Goal: Book appointment/travel/reservation

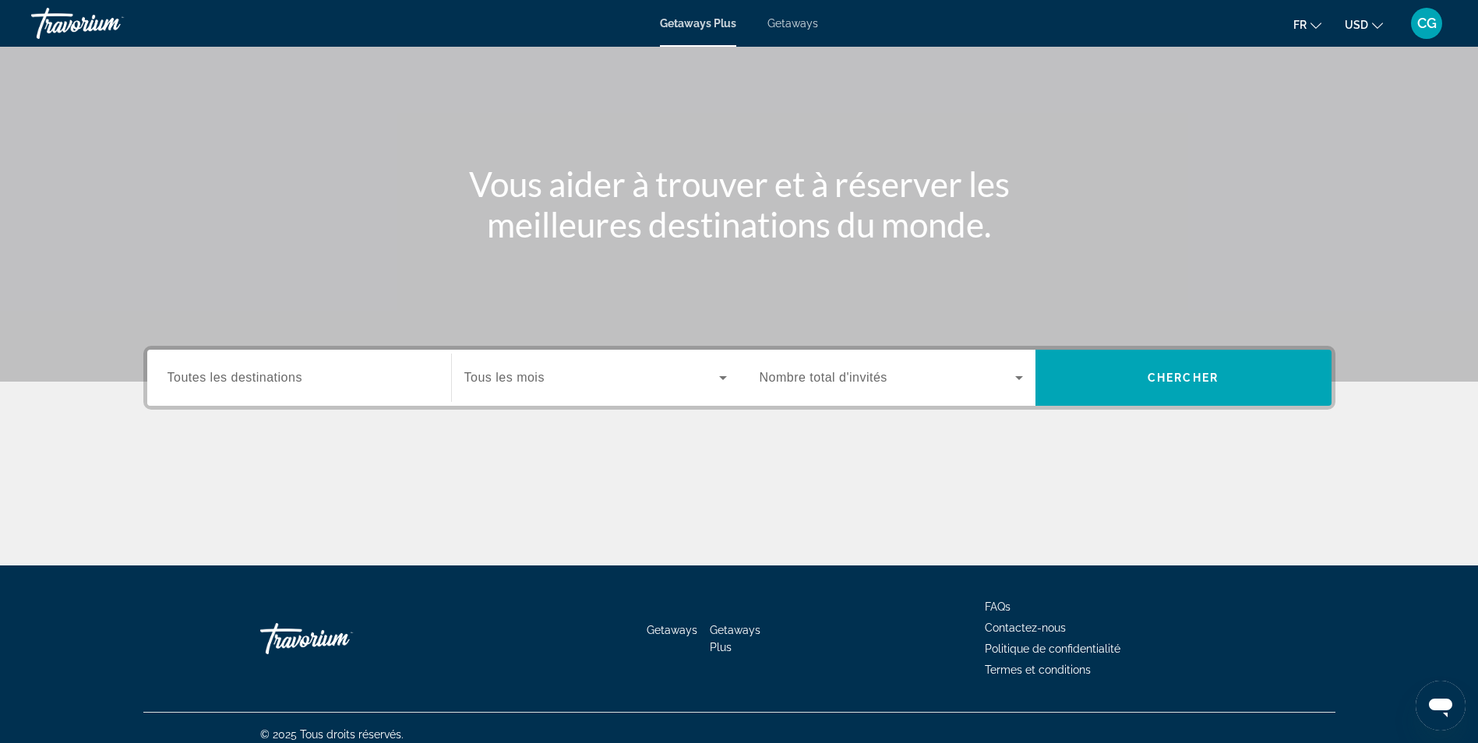
scroll to position [99, 0]
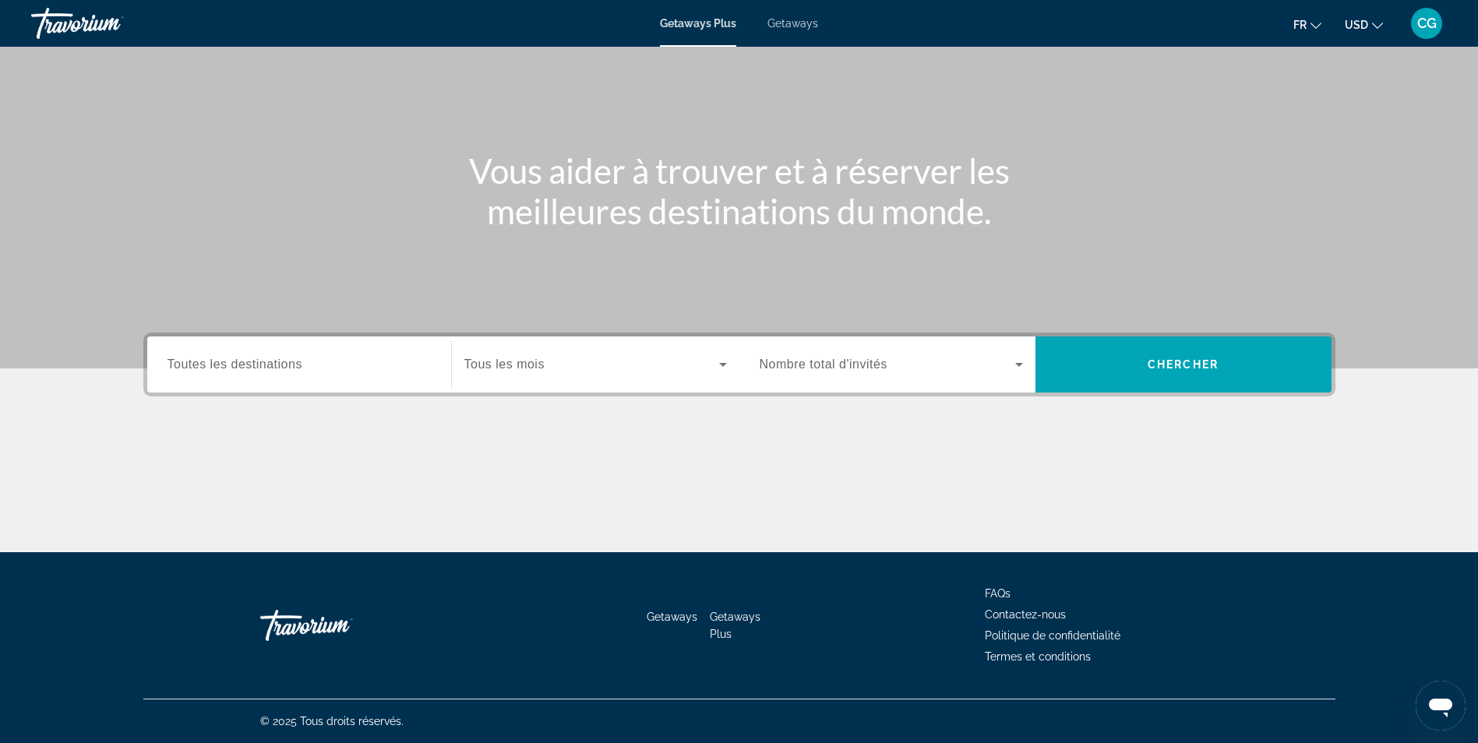
click at [296, 369] on span "Toutes les destinations" at bounding box center [234, 364] width 135 height 13
click at [296, 369] on input "Destination Toutes les destinations" at bounding box center [298, 365] width 263 height 19
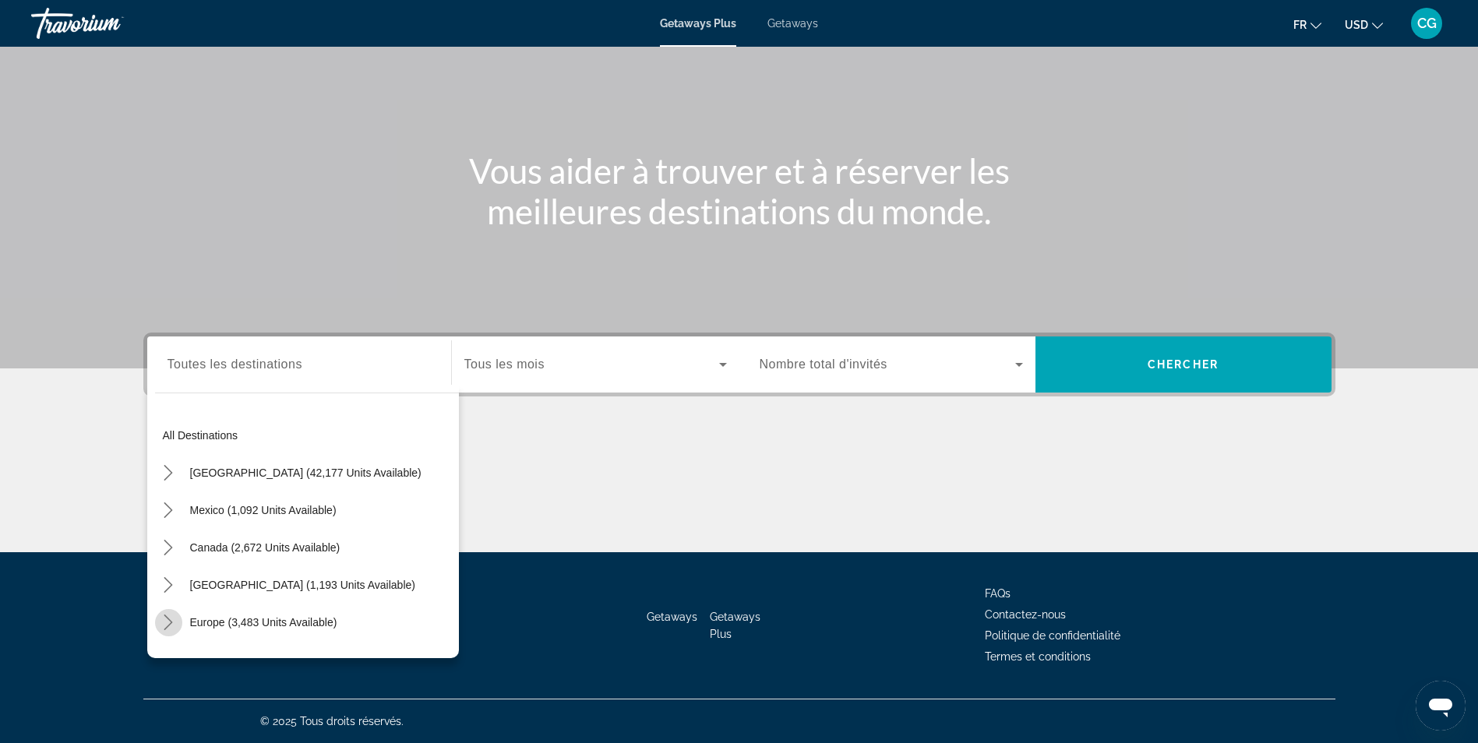
click at [169, 615] on icon "Toggle Europe (3,483 units available) submenu" at bounding box center [168, 623] width 16 height 16
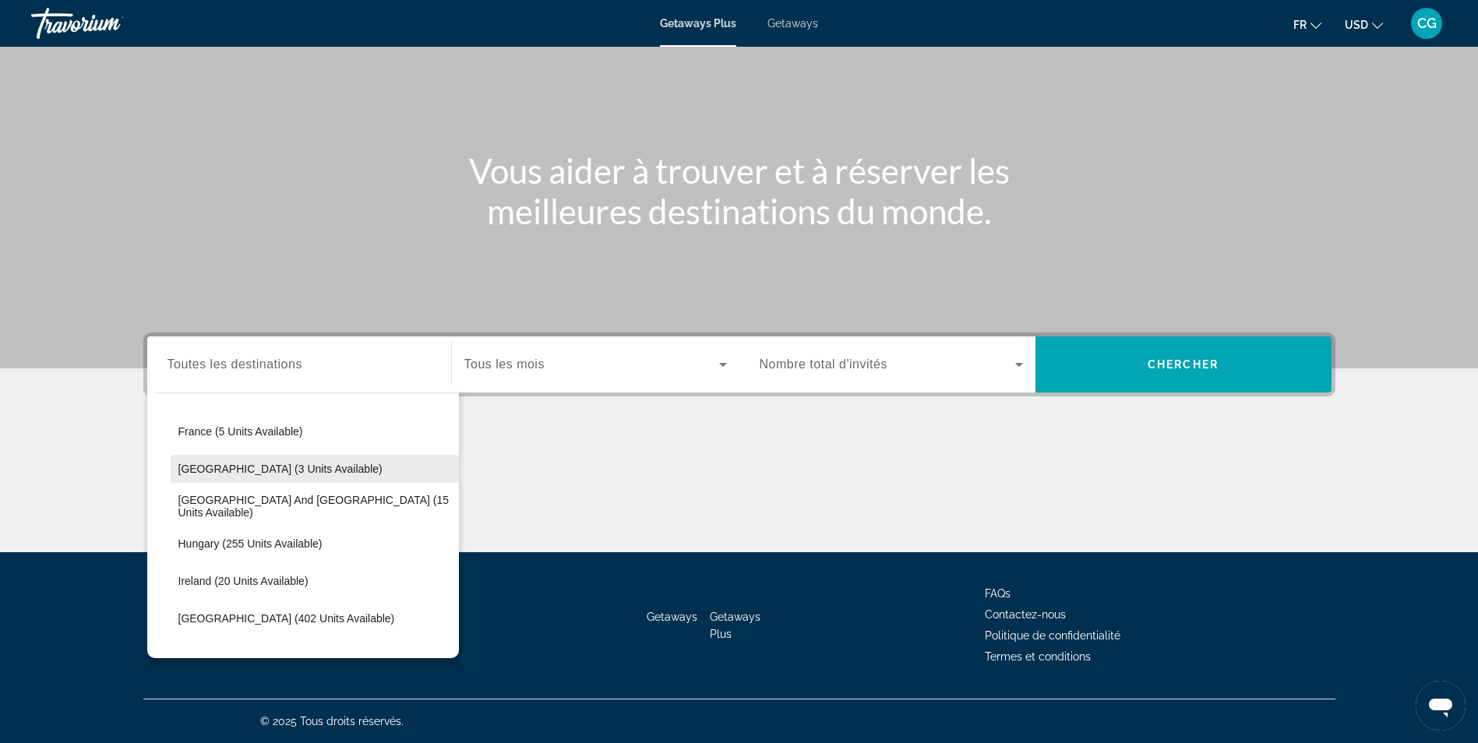
scroll to position [351, 0]
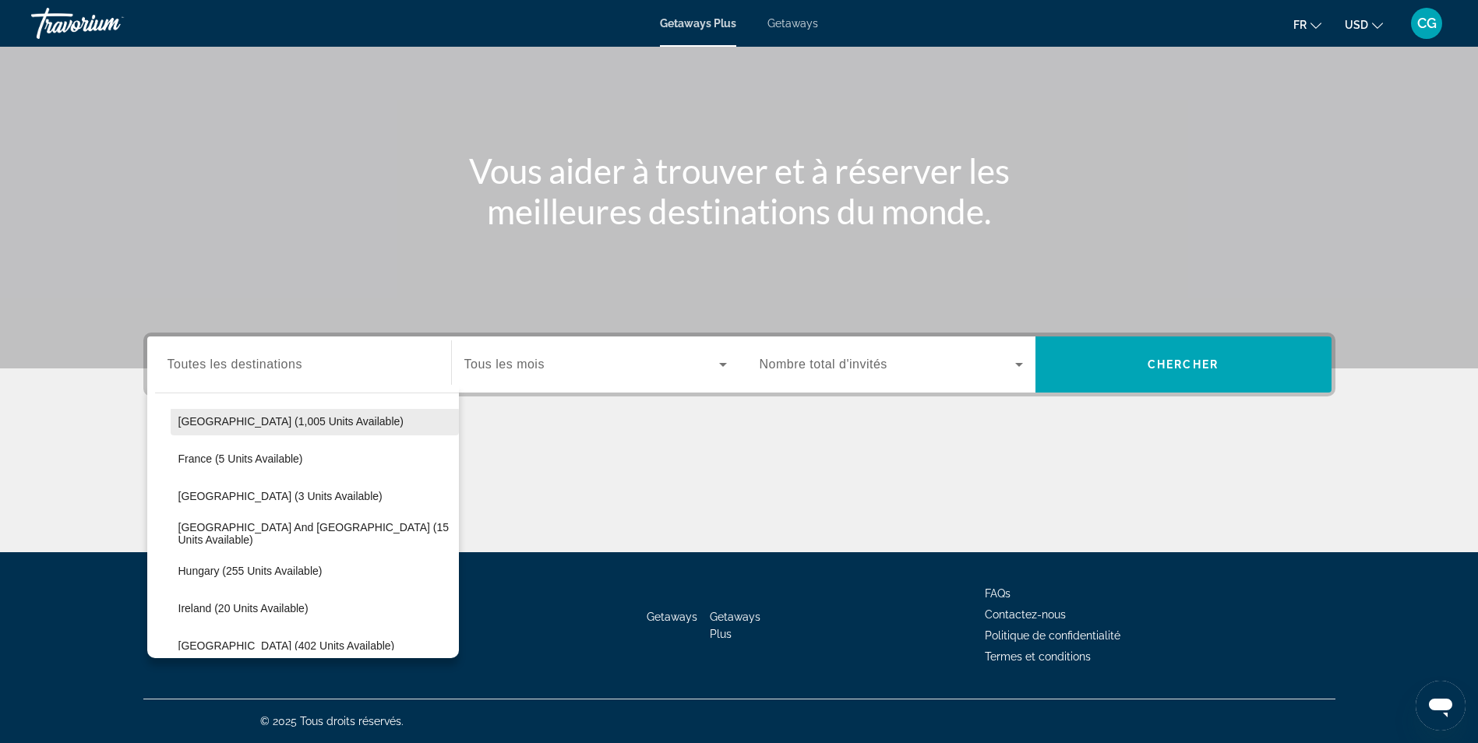
click at [227, 422] on span "[GEOGRAPHIC_DATA] (1,005 units available)" at bounding box center [290, 421] width 225 height 12
type input "**********"
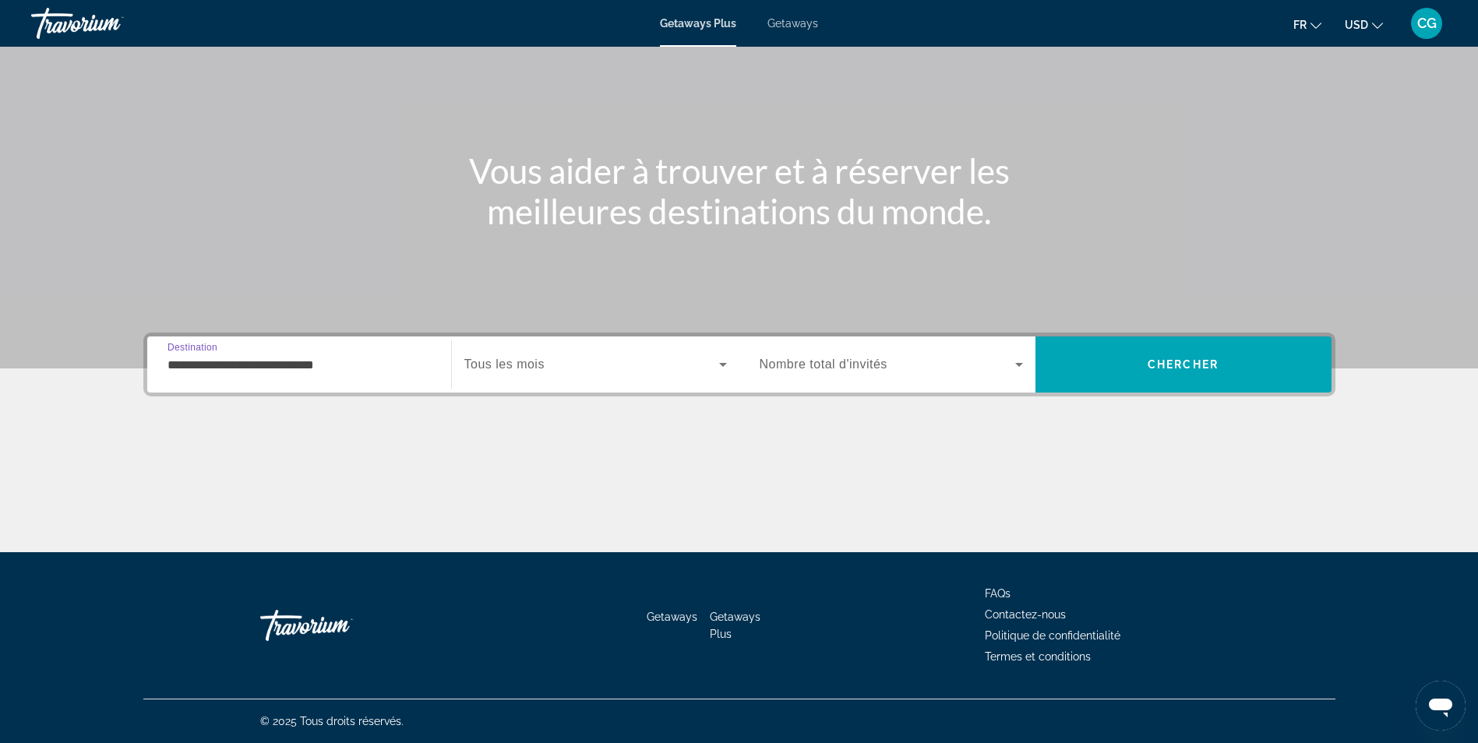
click at [554, 373] on div "Search widget" at bounding box center [595, 365] width 263 height 44
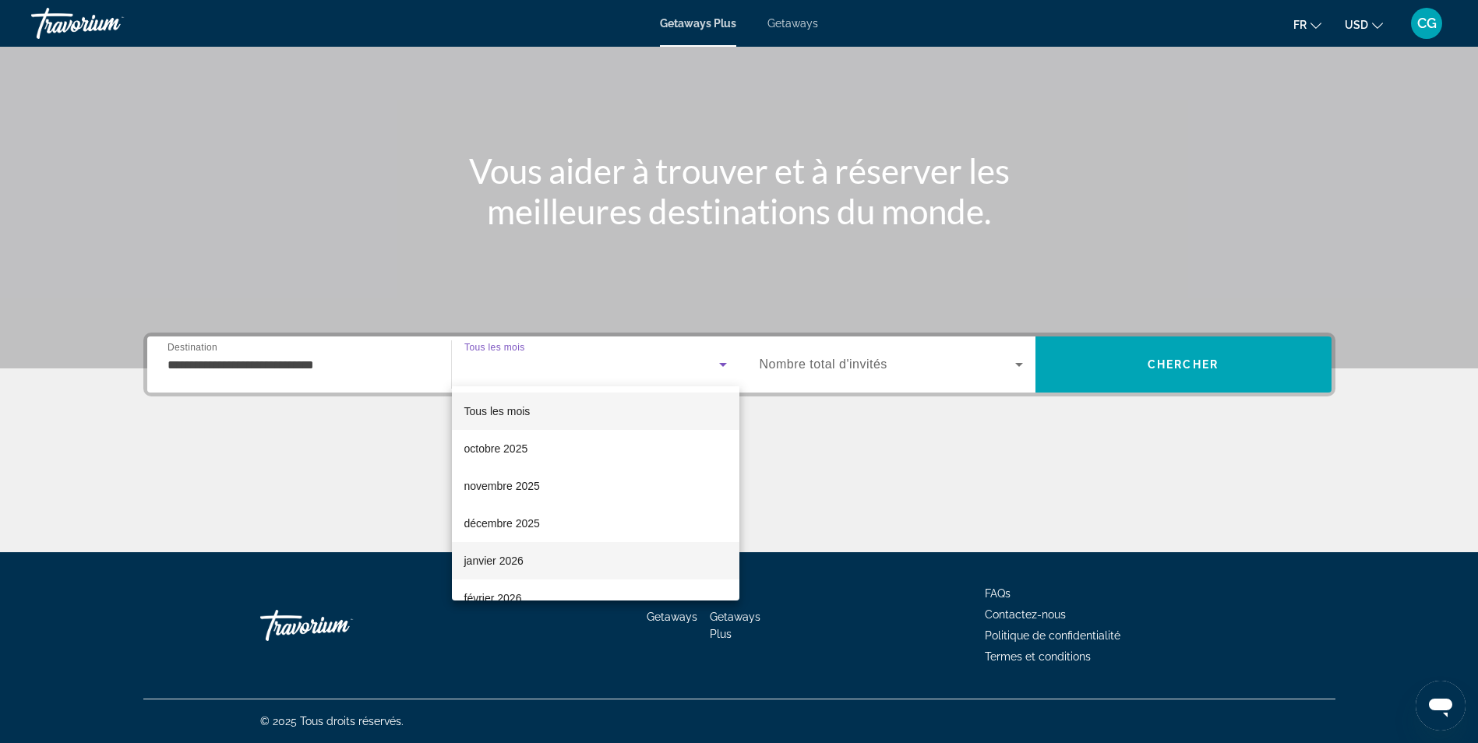
click at [521, 558] on span "janvier 2026" at bounding box center [493, 561] width 59 height 19
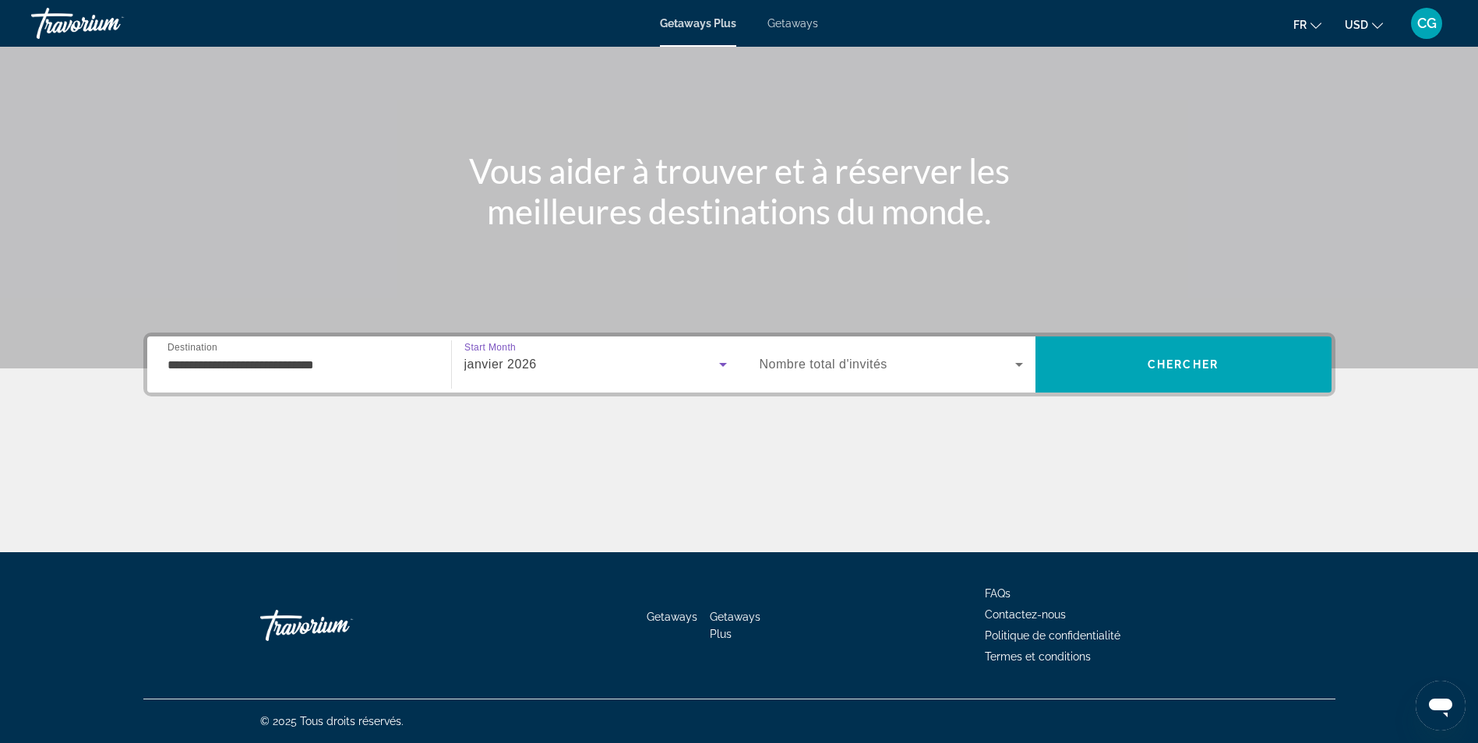
click at [805, 363] on span "Nombre total d'invités" at bounding box center [824, 364] width 128 height 13
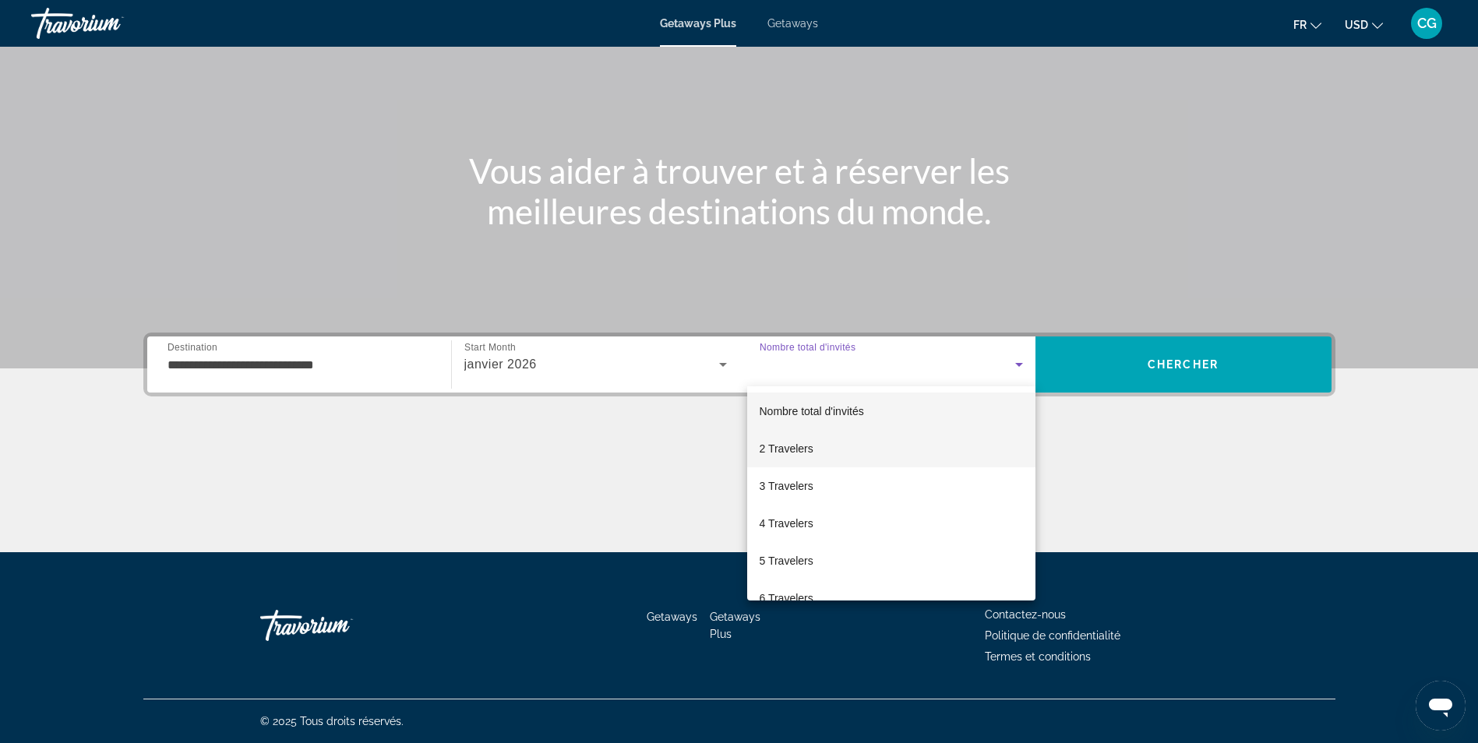
drag, startPoint x: 837, startPoint y: 452, endPoint x: 855, endPoint y: 452, distance: 17.9
click at [841, 453] on mat-option "2 Travelers" at bounding box center [891, 448] width 288 height 37
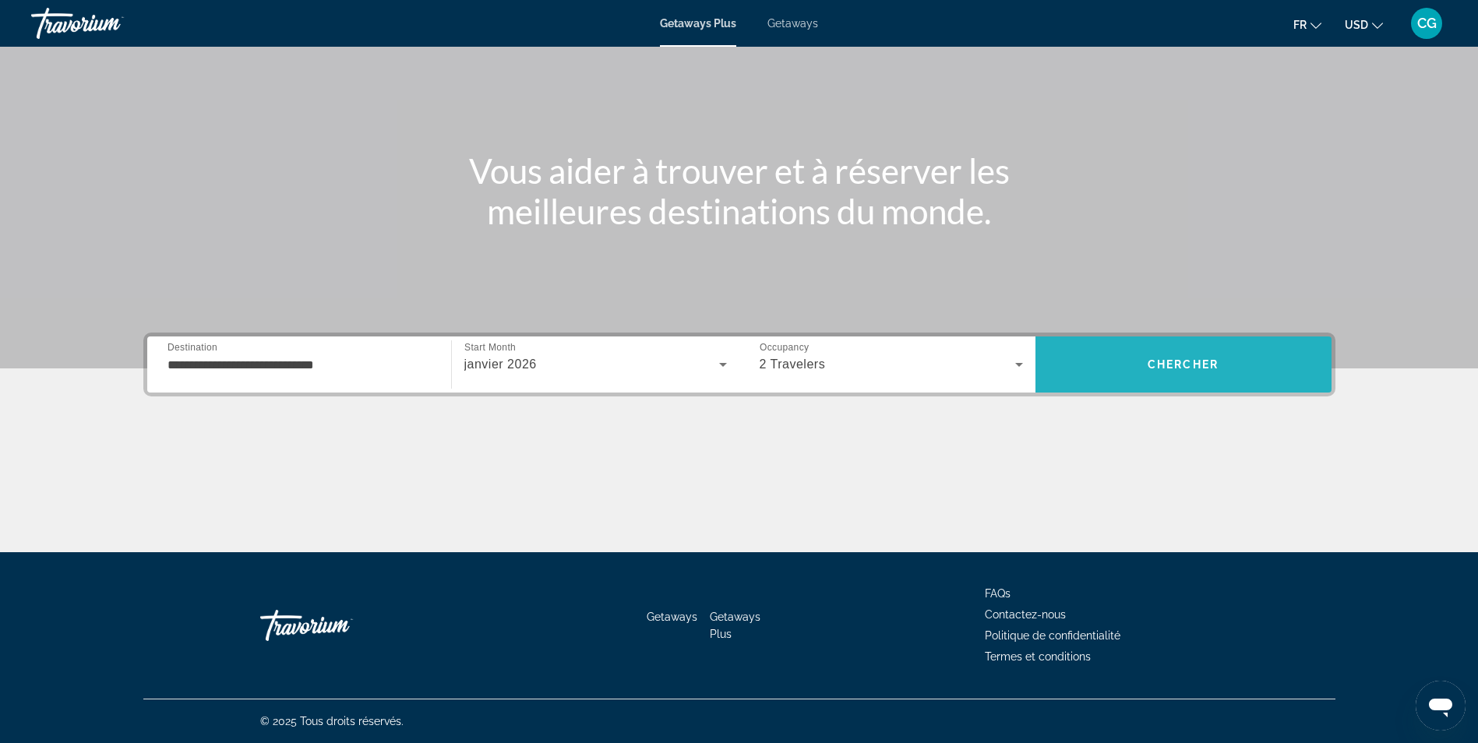
click at [1189, 376] on span "Search" at bounding box center [1183, 364] width 296 height 37
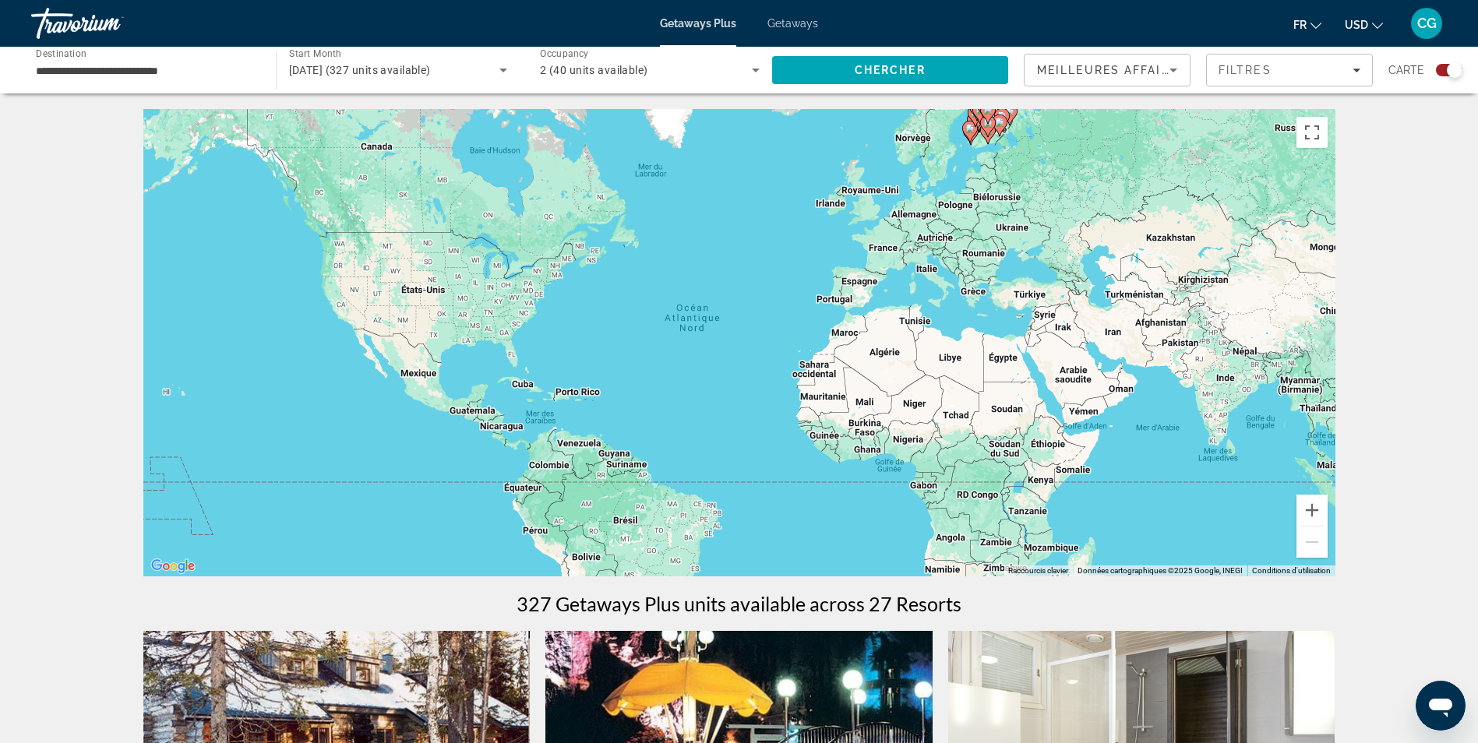
click at [795, 29] on span "Getaways" at bounding box center [792, 23] width 51 height 12
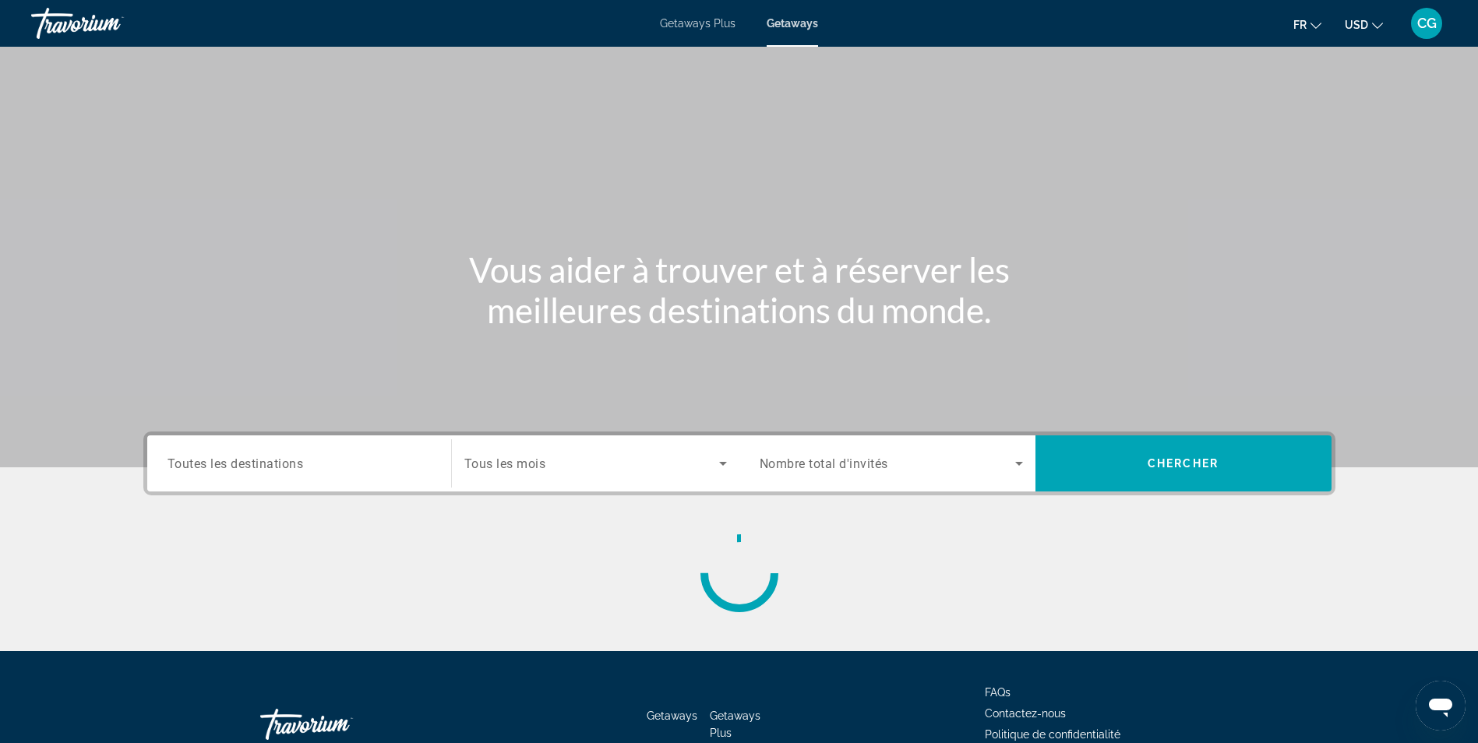
drag, startPoint x: 298, startPoint y: 464, endPoint x: 287, endPoint y: 485, distance: 24.1
click at [298, 464] on span "Toutes les destinations" at bounding box center [235, 463] width 136 height 15
click at [298, 464] on input "Destination Toutes les destinations" at bounding box center [298, 464] width 263 height 19
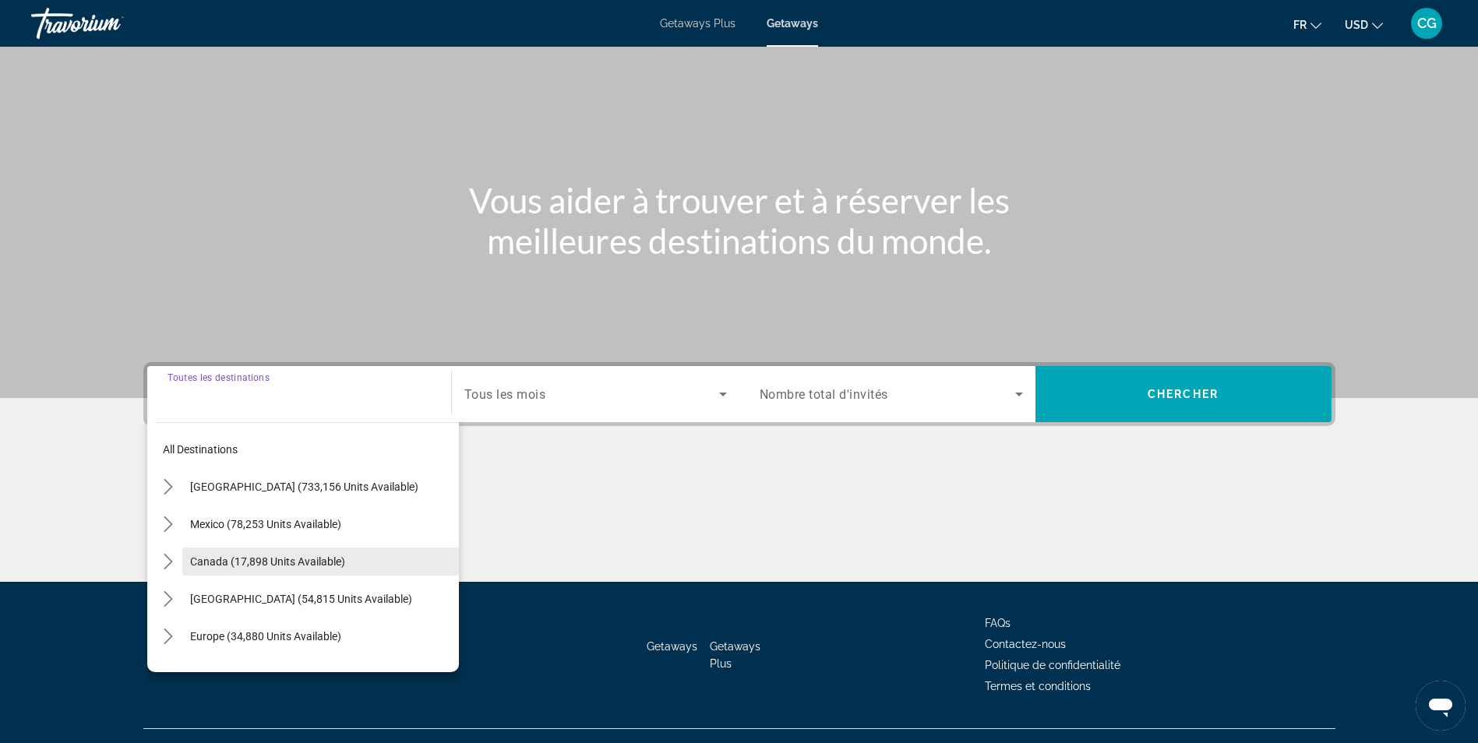
scroll to position [99, 0]
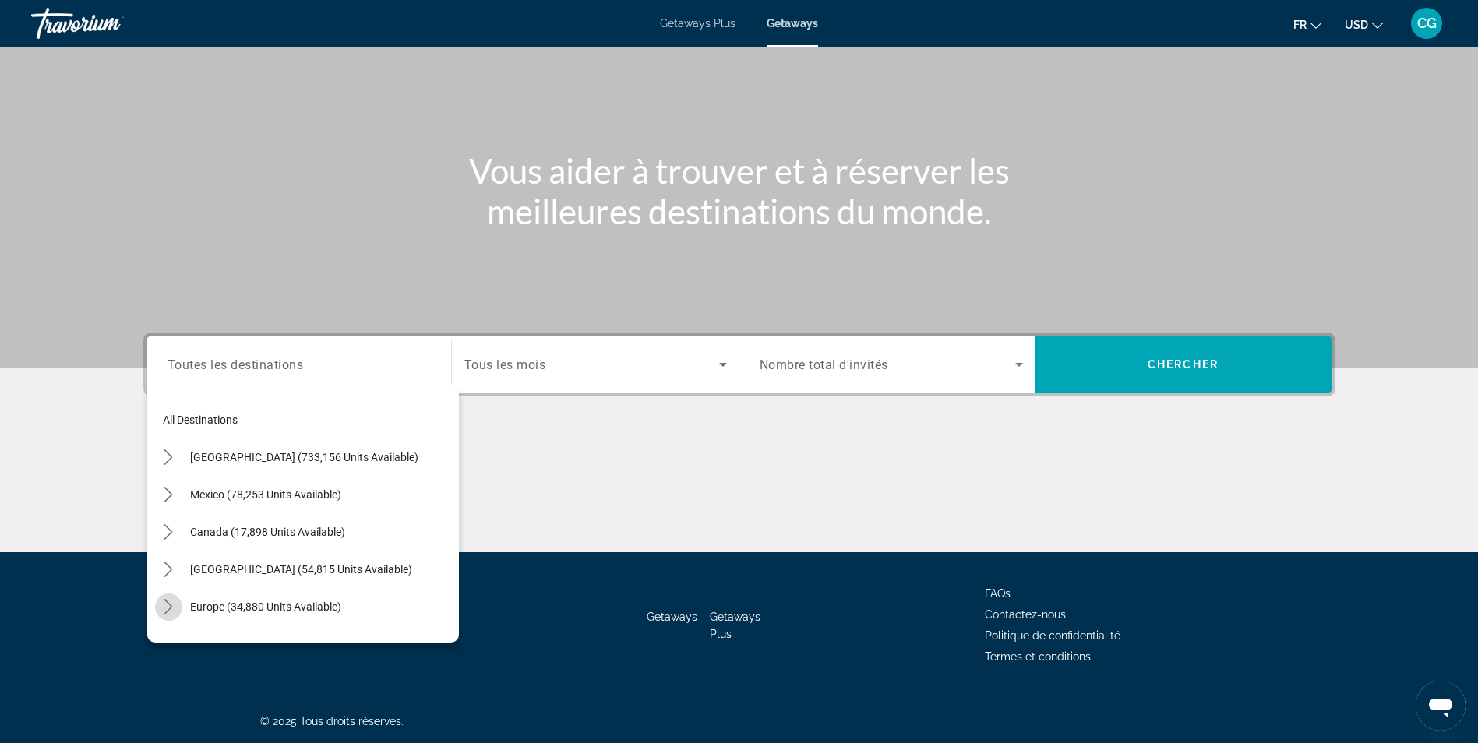
click at [169, 602] on icon "Toggle Europe (34,880 units available) submenu" at bounding box center [168, 607] width 16 height 16
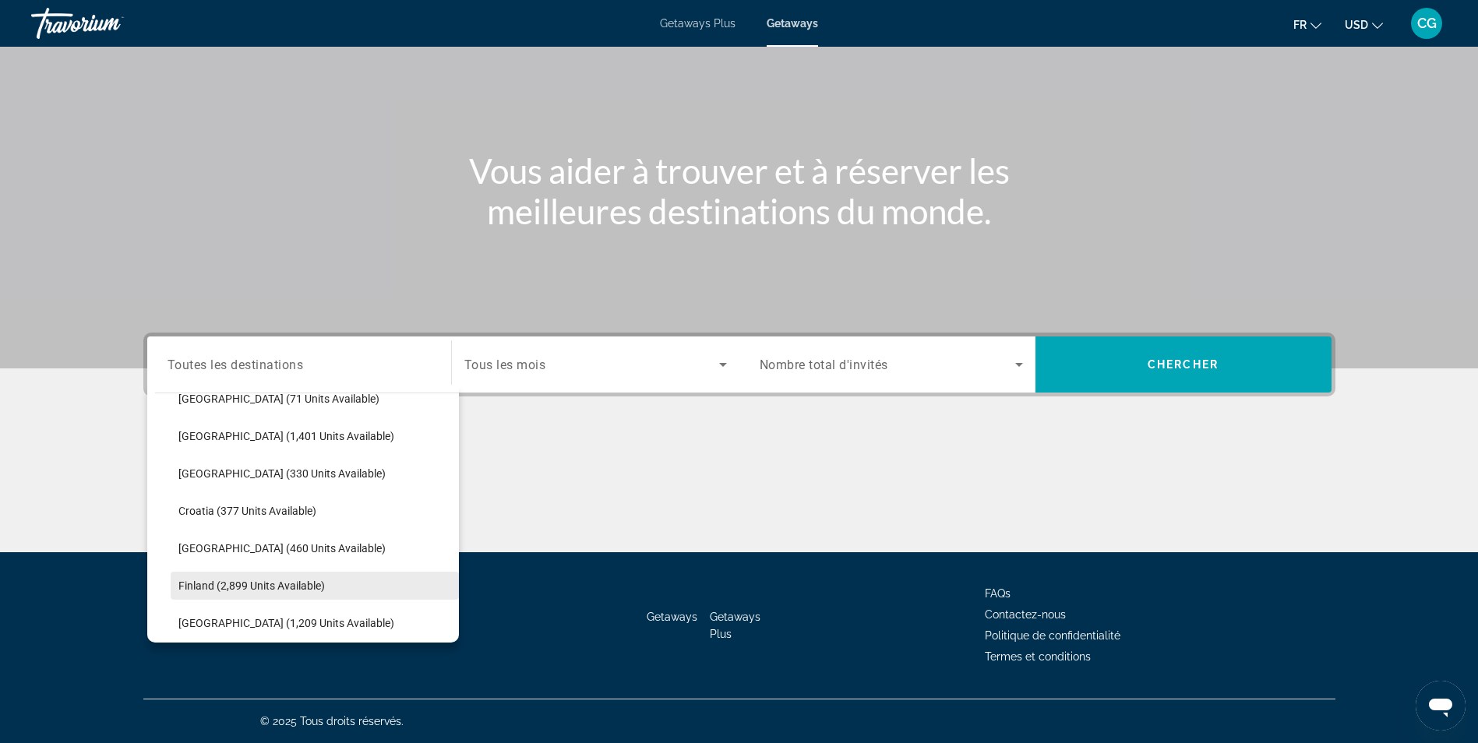
scroll to position [273, 0]
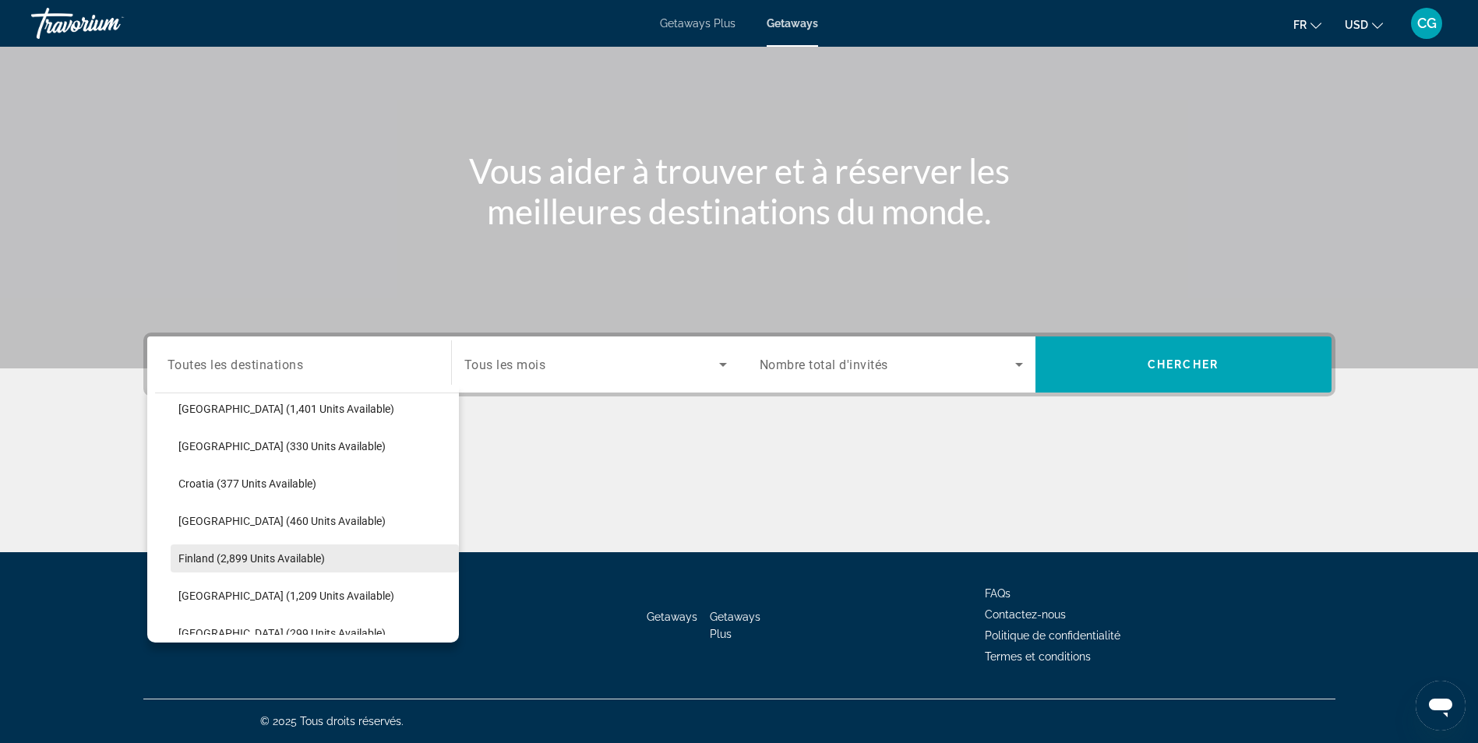
click at [213, 566] on span "Select destination: Finland (2,899 units available)" at bounding box center [315, 558] width 288 height 37
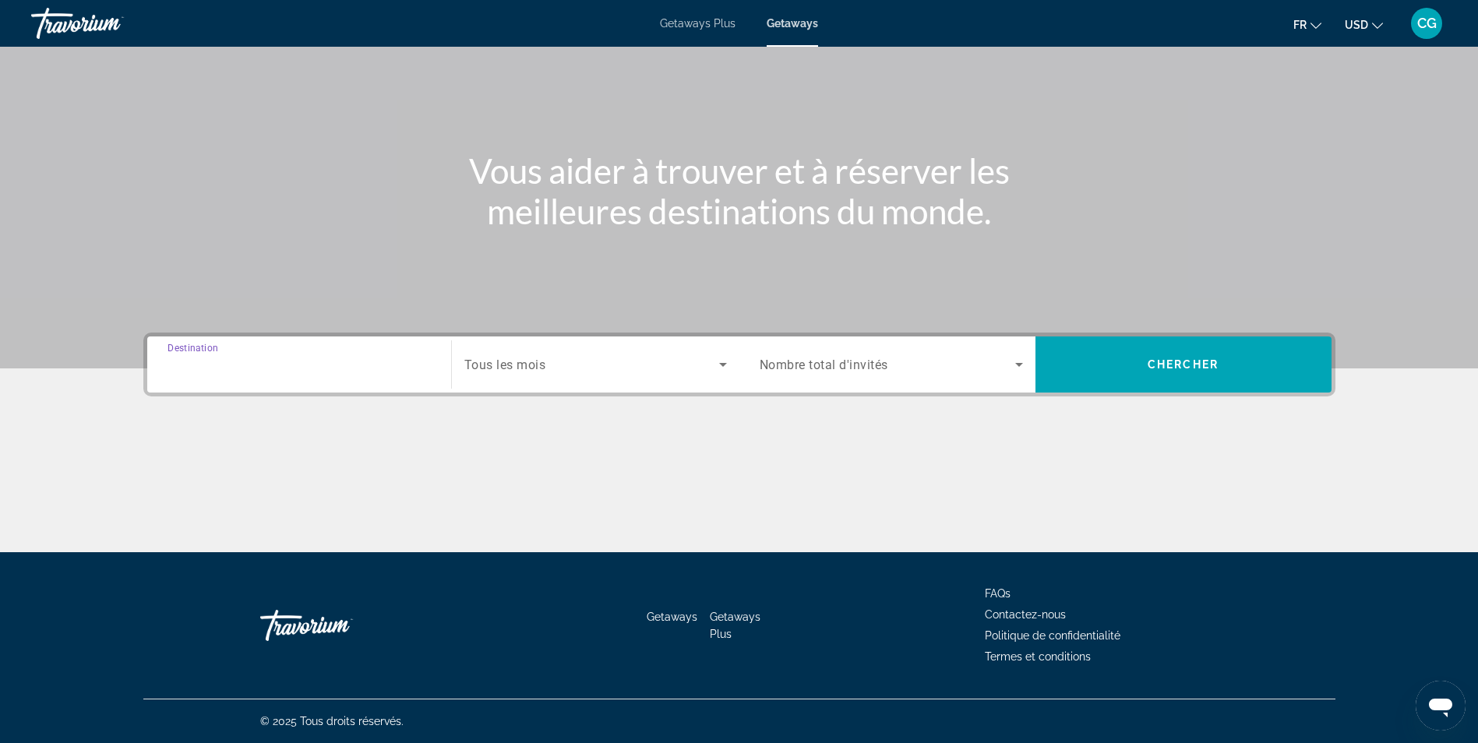
type input "**********"
click at [626, 382] on div "Search widget" at bounding box center [595, 365] width 263 height 44
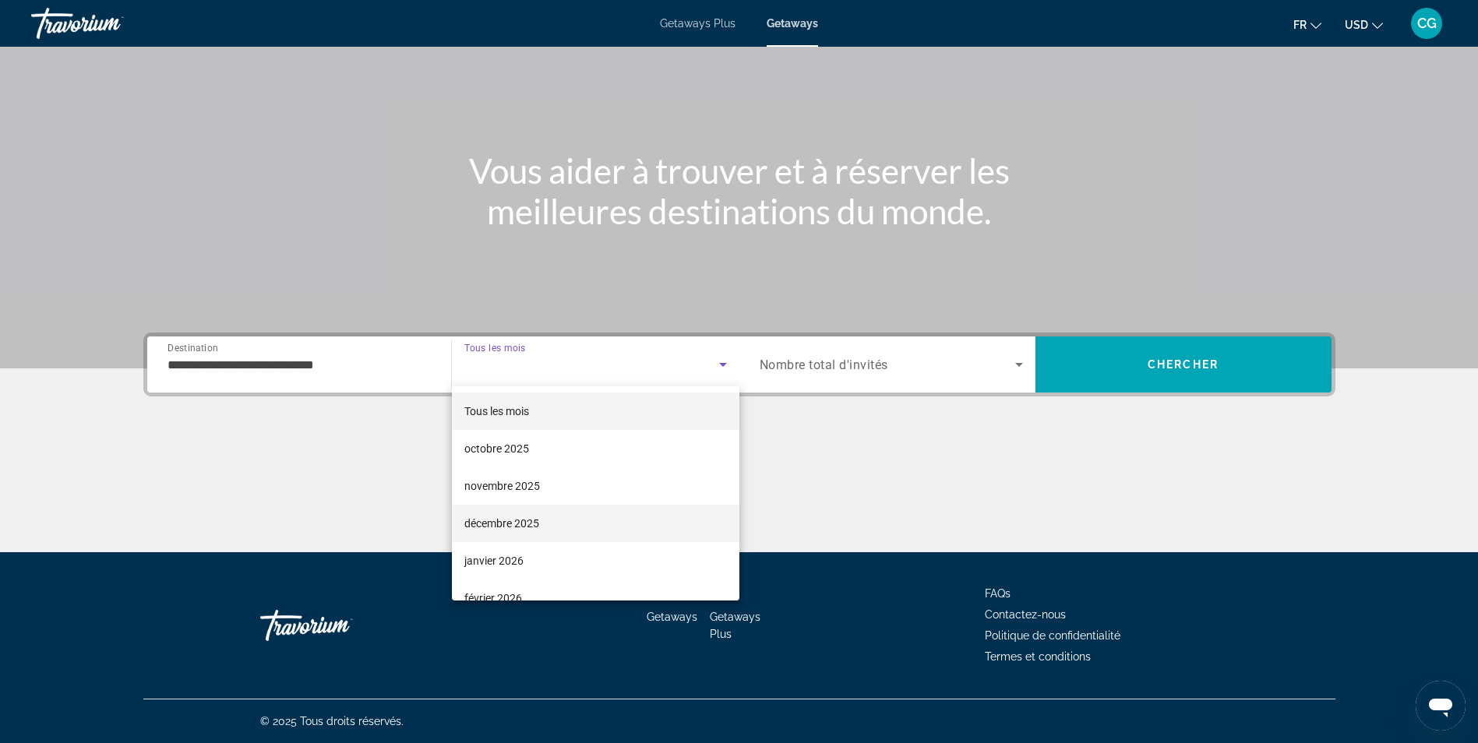
drag, startPoint x: 570, startPoint y: 552, endPoint x: 587, endPoint y: 527, distance: 30.5
click at [572, 550] on mat-option "janvier 2026" at bounding box center [595, 560] width 287 height 37
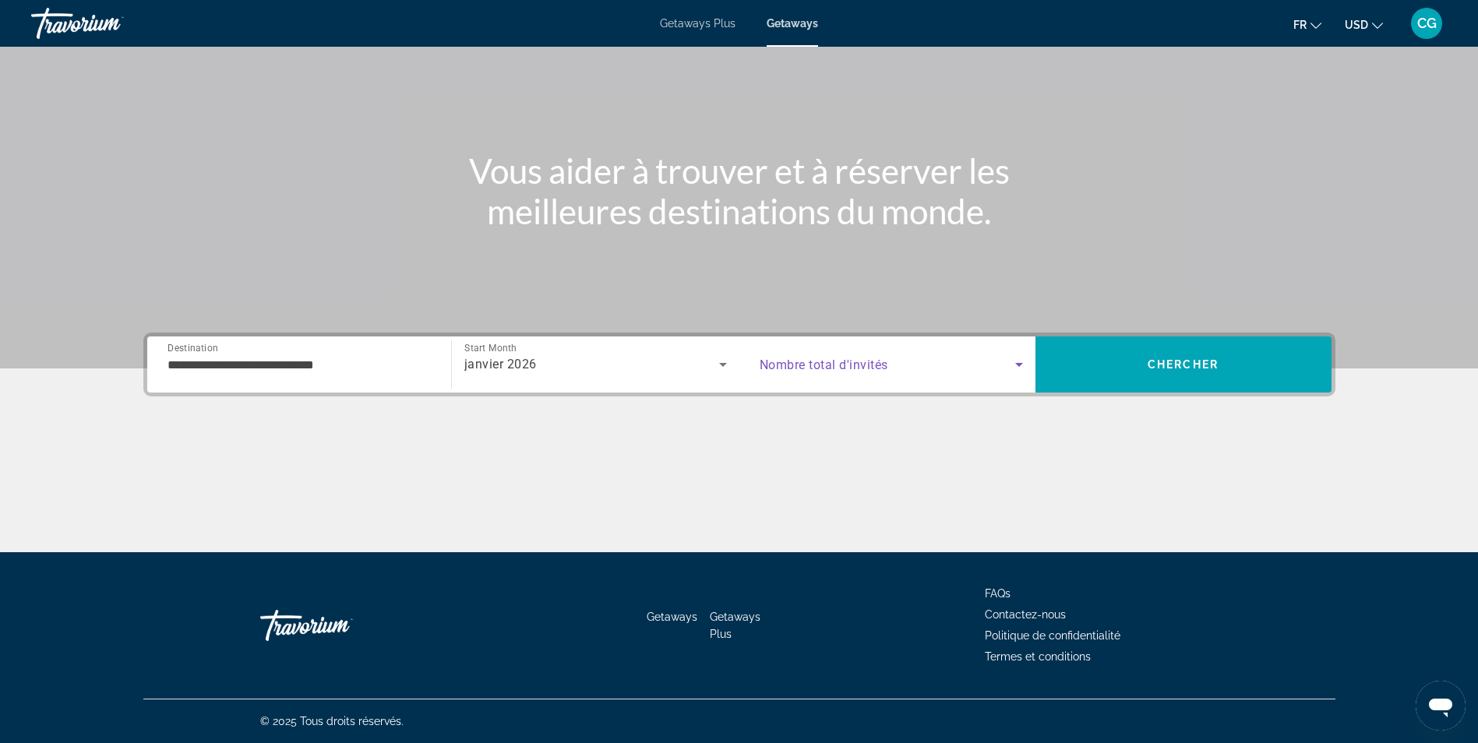
click at [849, 356] on span "Search widget" at bounding box center [888, 364] width 256 height 19
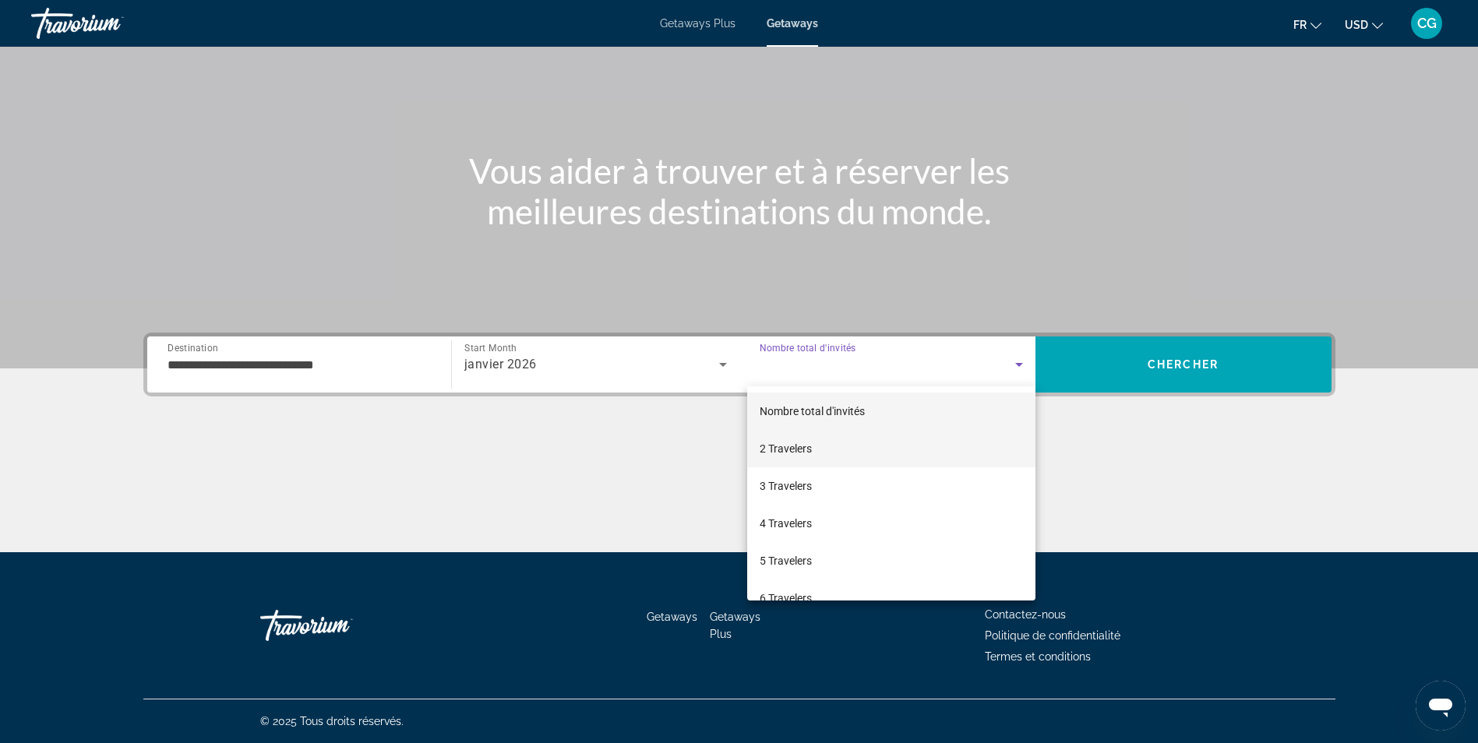
click at [838, 441] on mat-option "2 Travelers" at bounding box center [891, 448] width 288 height 37
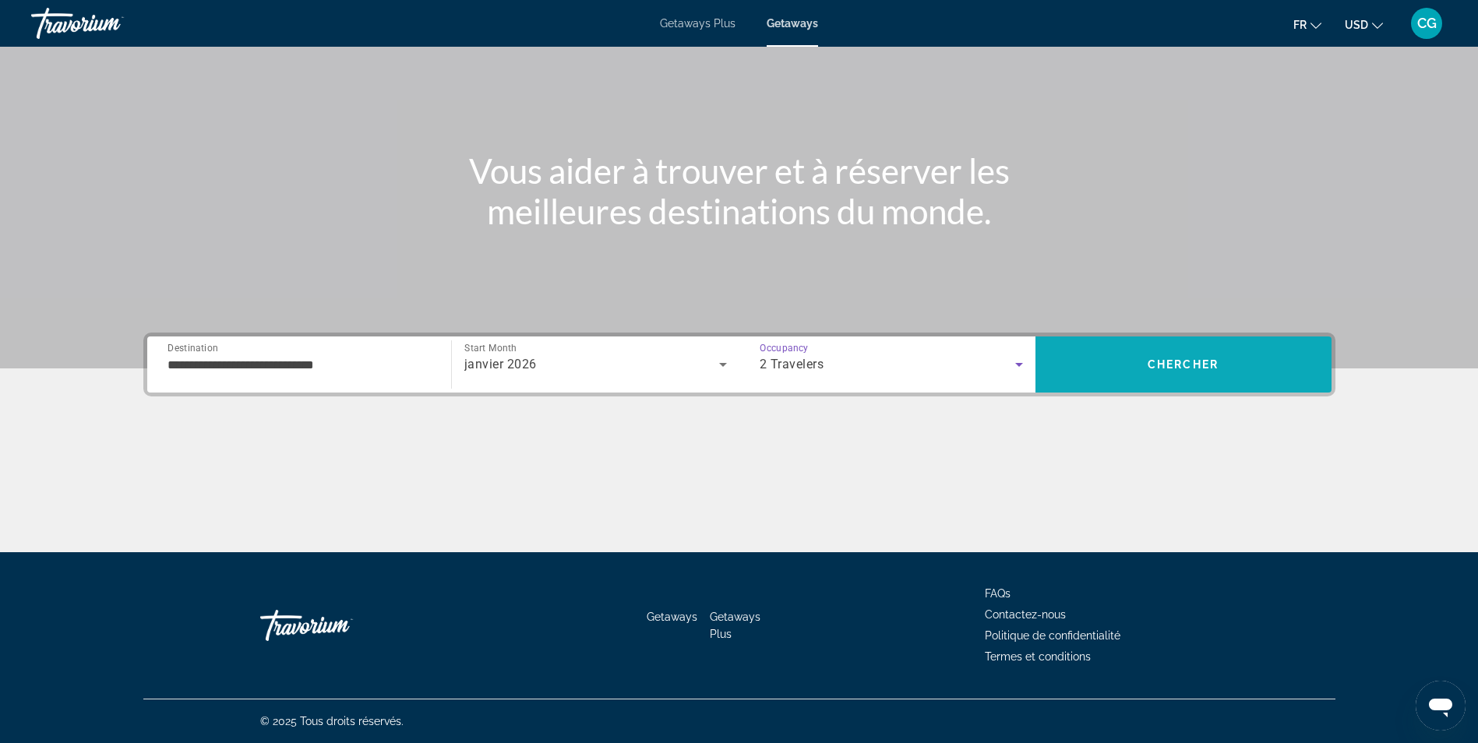
click at [1172, 379] on span "Search" at bounding box center [1183, 364] width 296 height 37
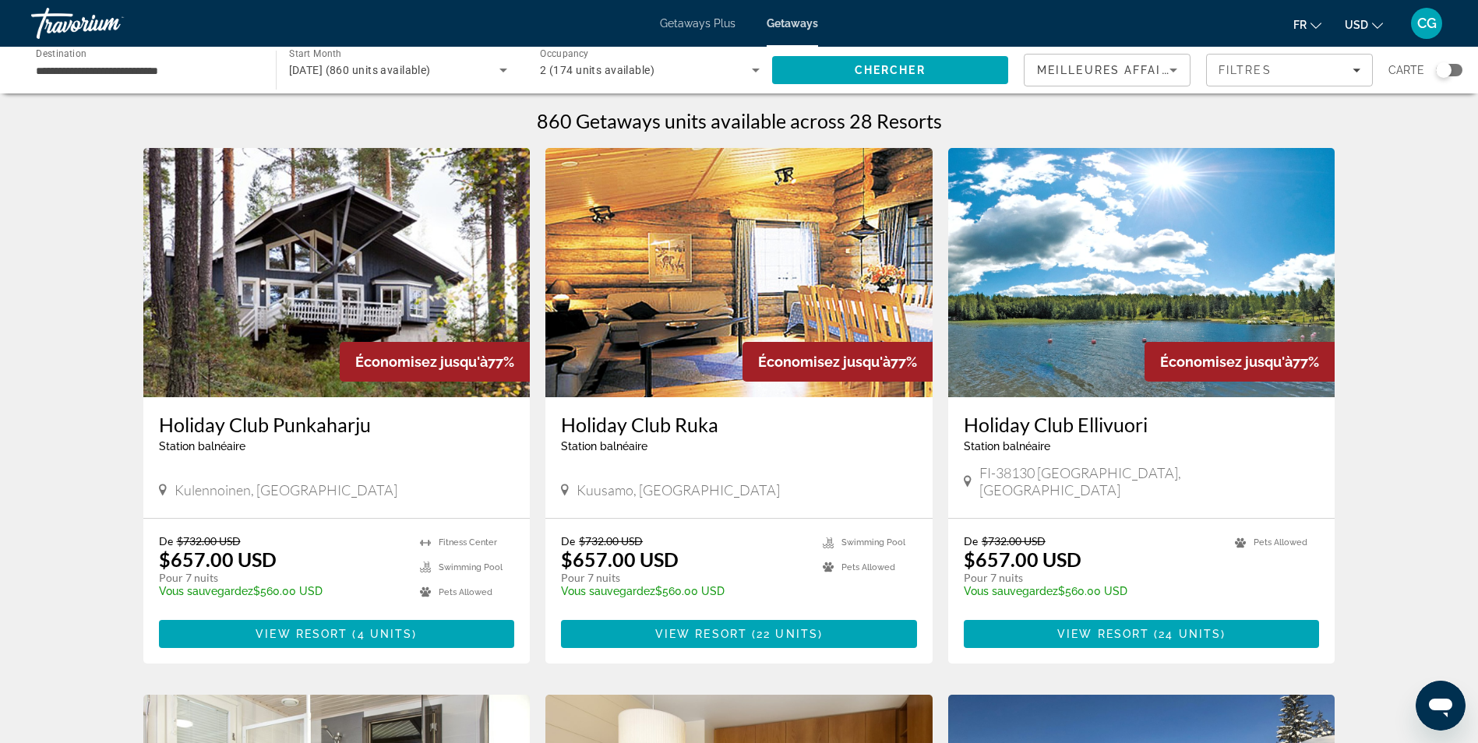
click at [1450, 67] on div "Search widget" at bounding box center [1444, 70] width 16 height 16
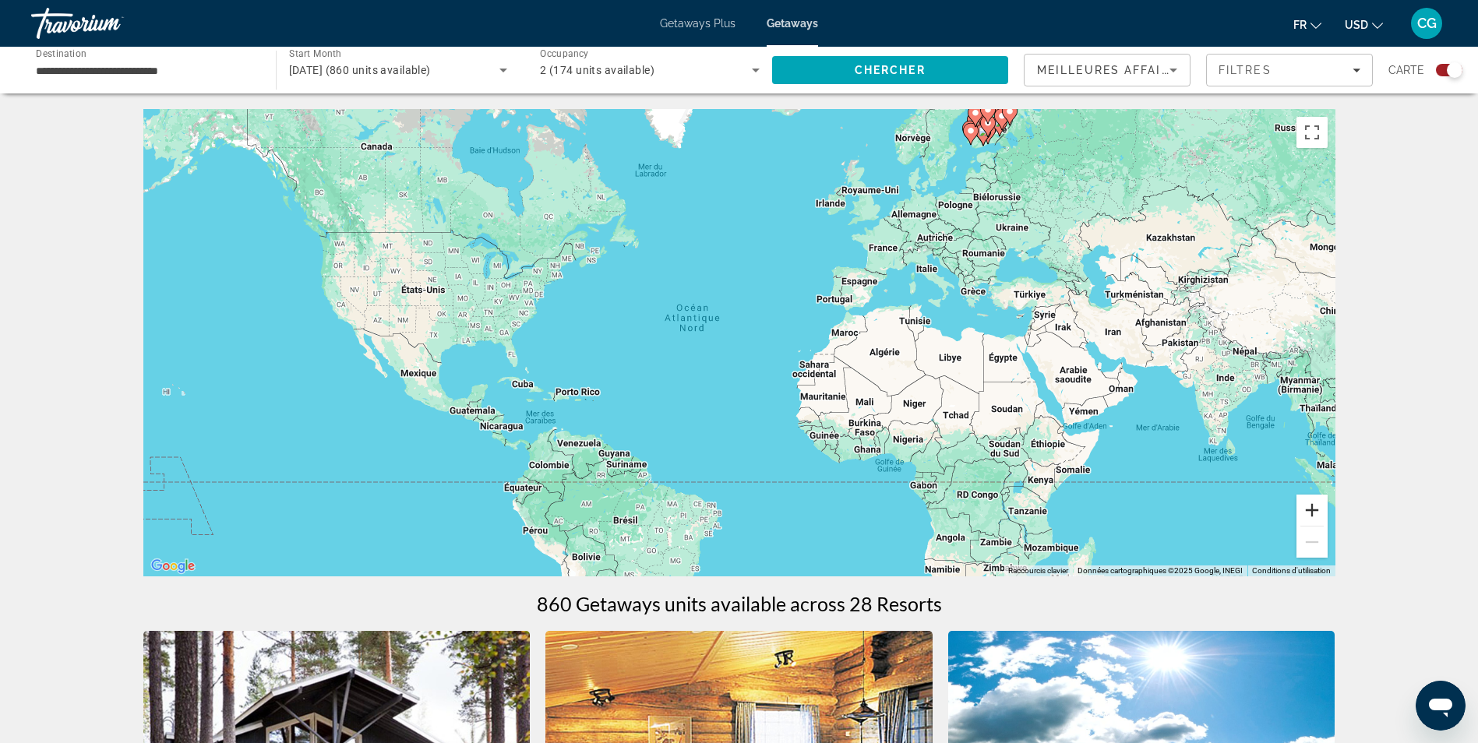
click at [1325, 511] on button "Zoom avant" at bounding box center [1311, 510] width 31 height 31
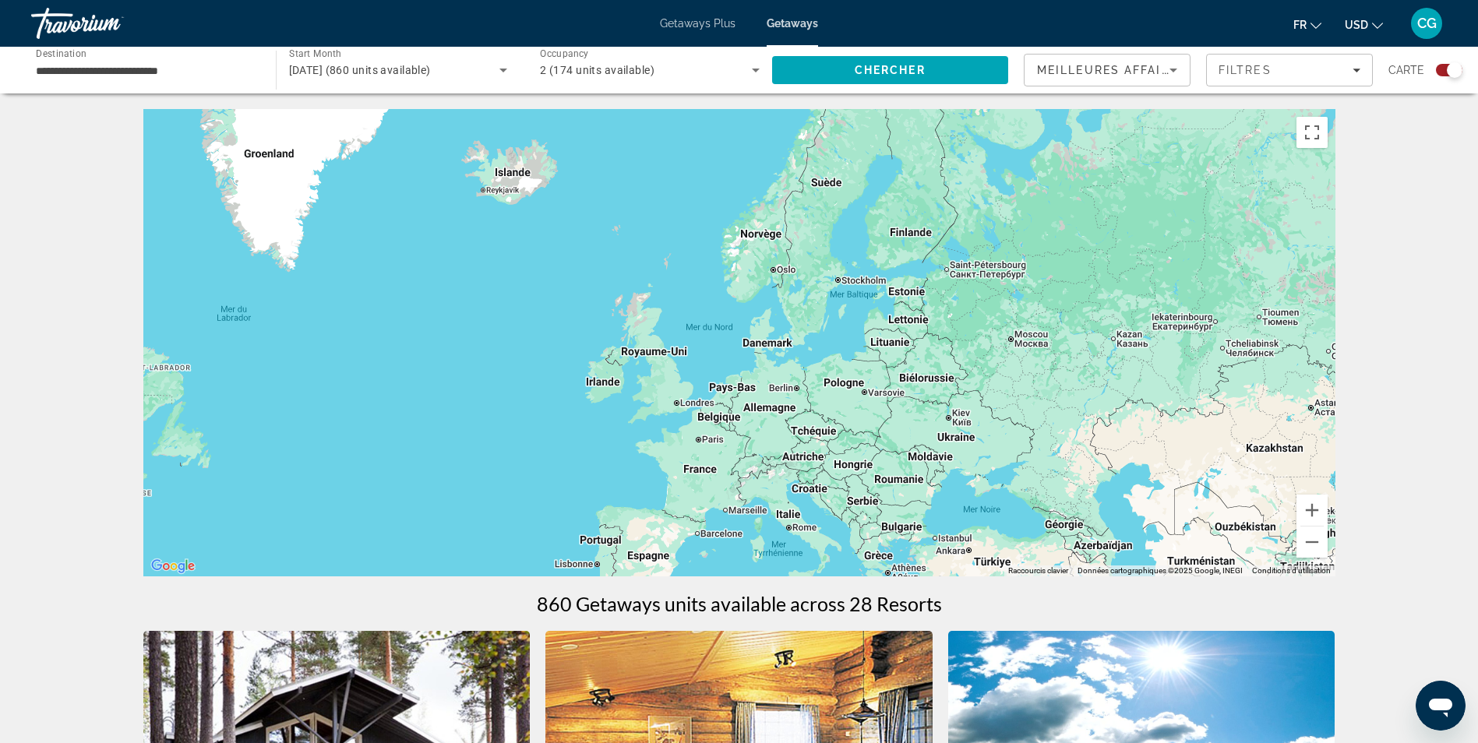
drag, startPoint x: 1169, startPoint y: 379, endPoint x: 897, endPoint y: 621, distance: 364.2
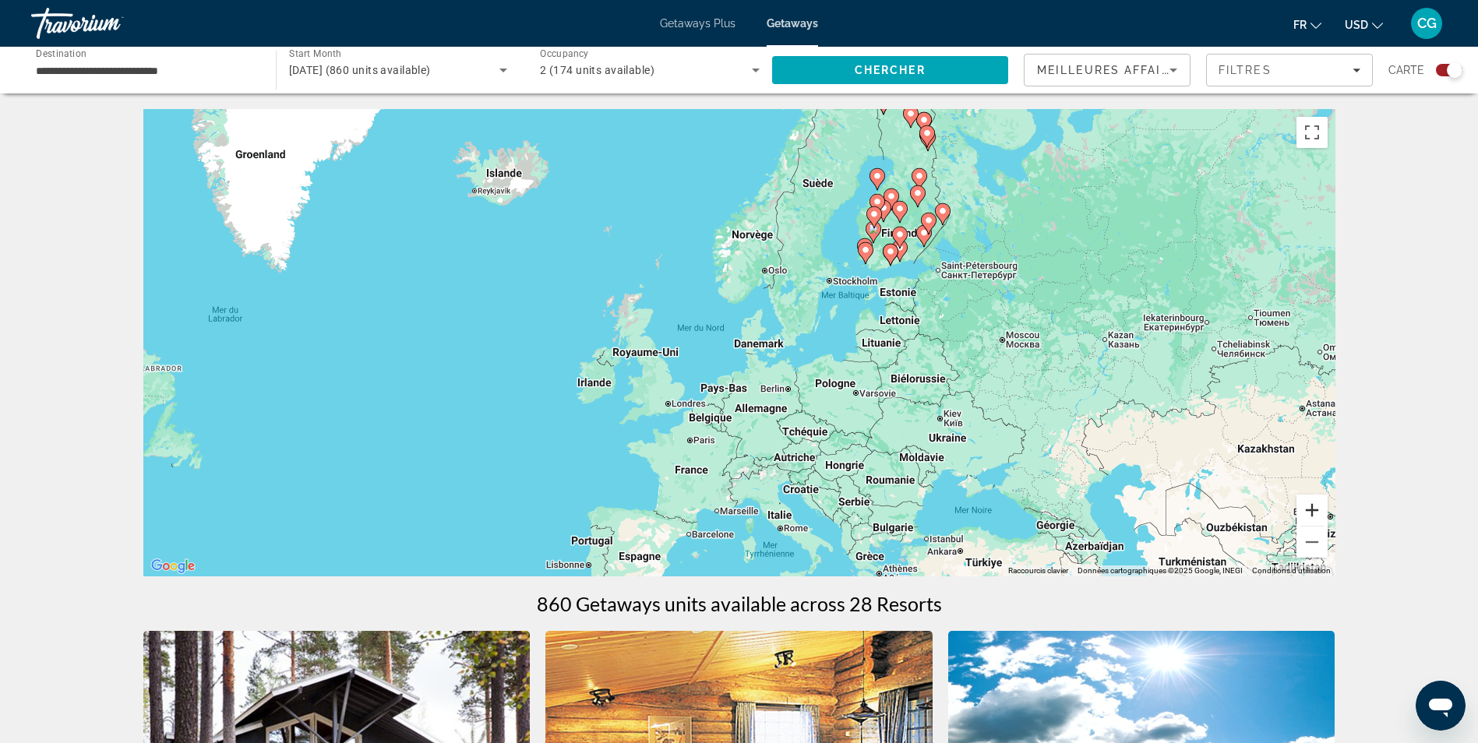
click at [1314, 506] on button "Zoom avant" at bounding box center [1311, 510] width 31 height 31
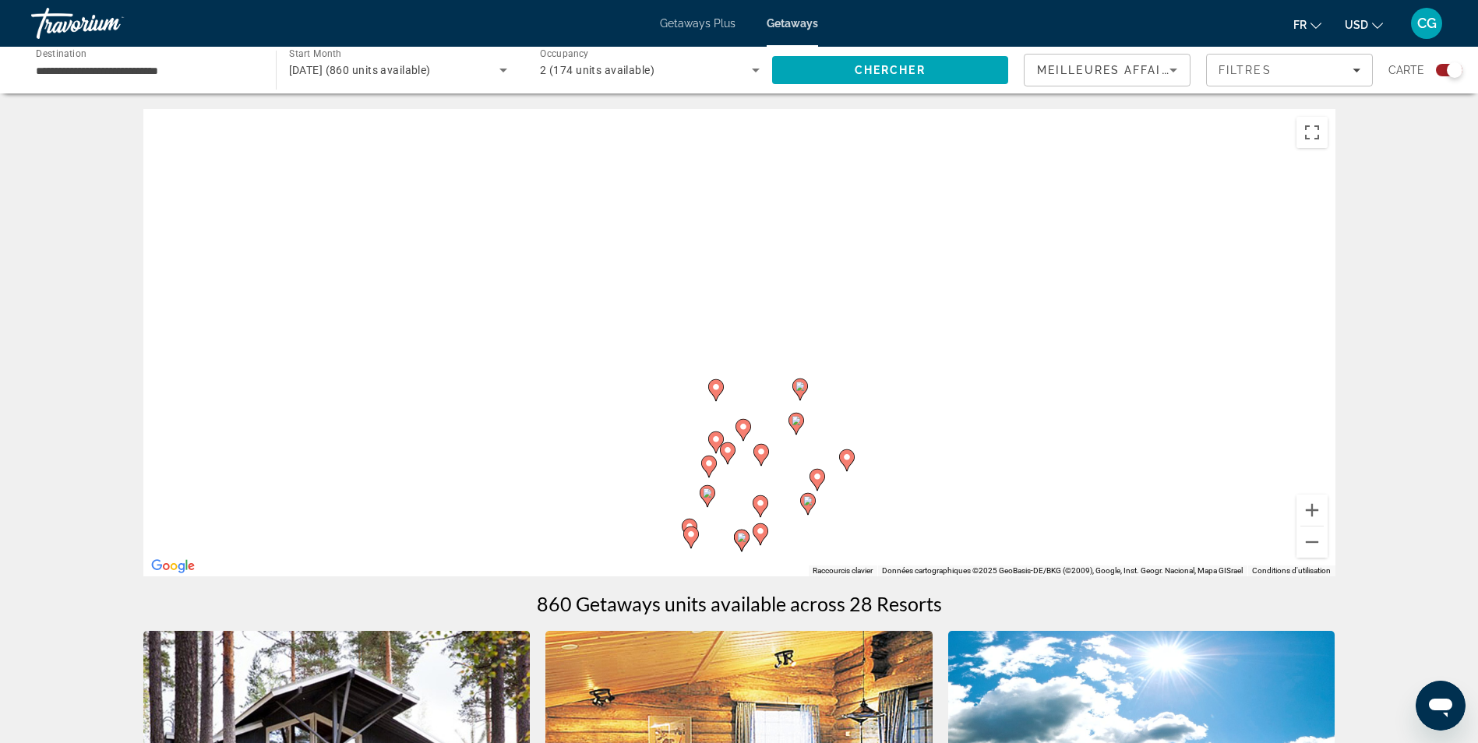
drag, startPoint x: 1191, startPoint y: 222, endPoint x: 922, endPoint y: 566, distance: 436.2
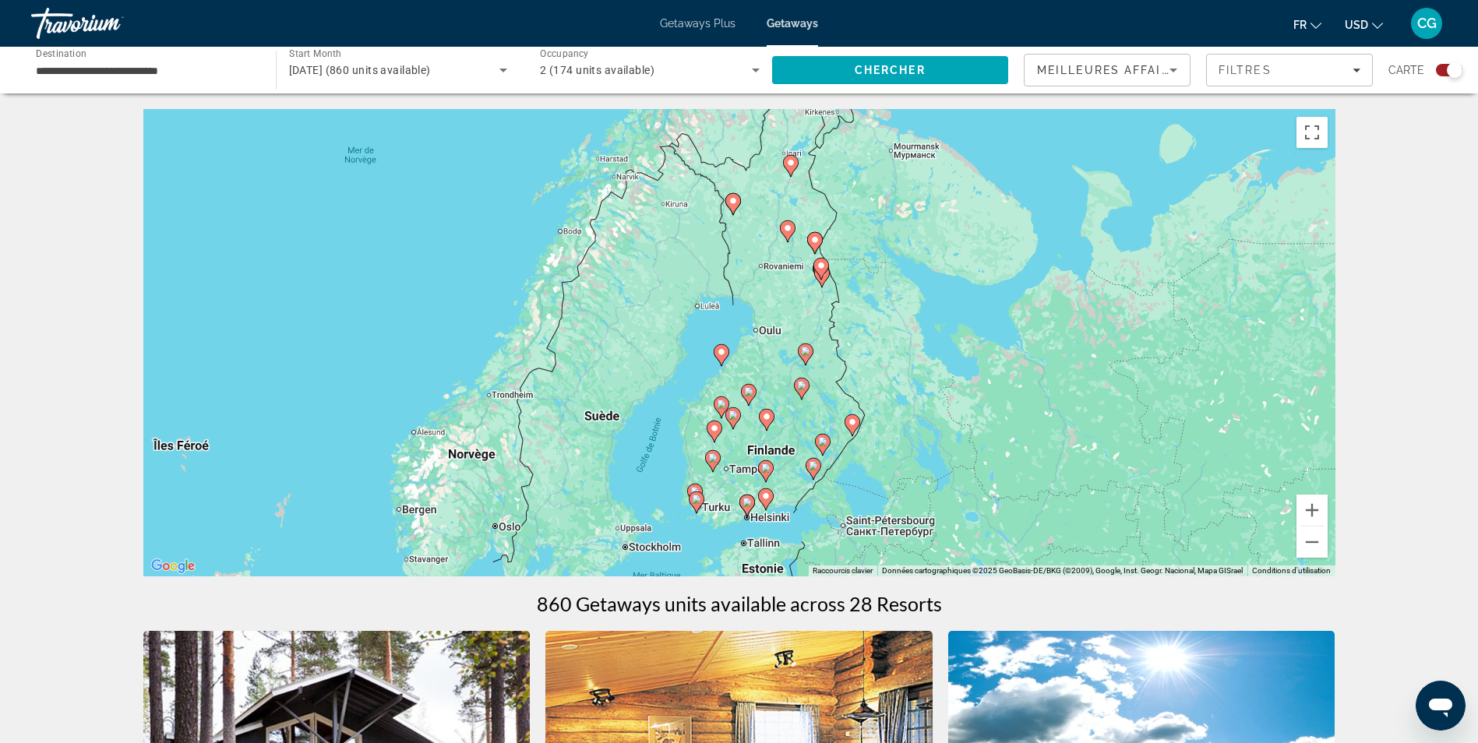
drag, startPoint x: 1046, startPoint y: 474, endPoint x: 1052, endPoint y: 435, distance: 38.7
click at [1052, 435] on div "Pour activer le glissement avec le clavier, appuyez sur Alt+Entrée. Une fois ce…" at bounding box center [739, 342] width 1192 height 467
click at [1313, 512] on button "Zoom avant" at bounding box center [1311, 510] width 31 height 31
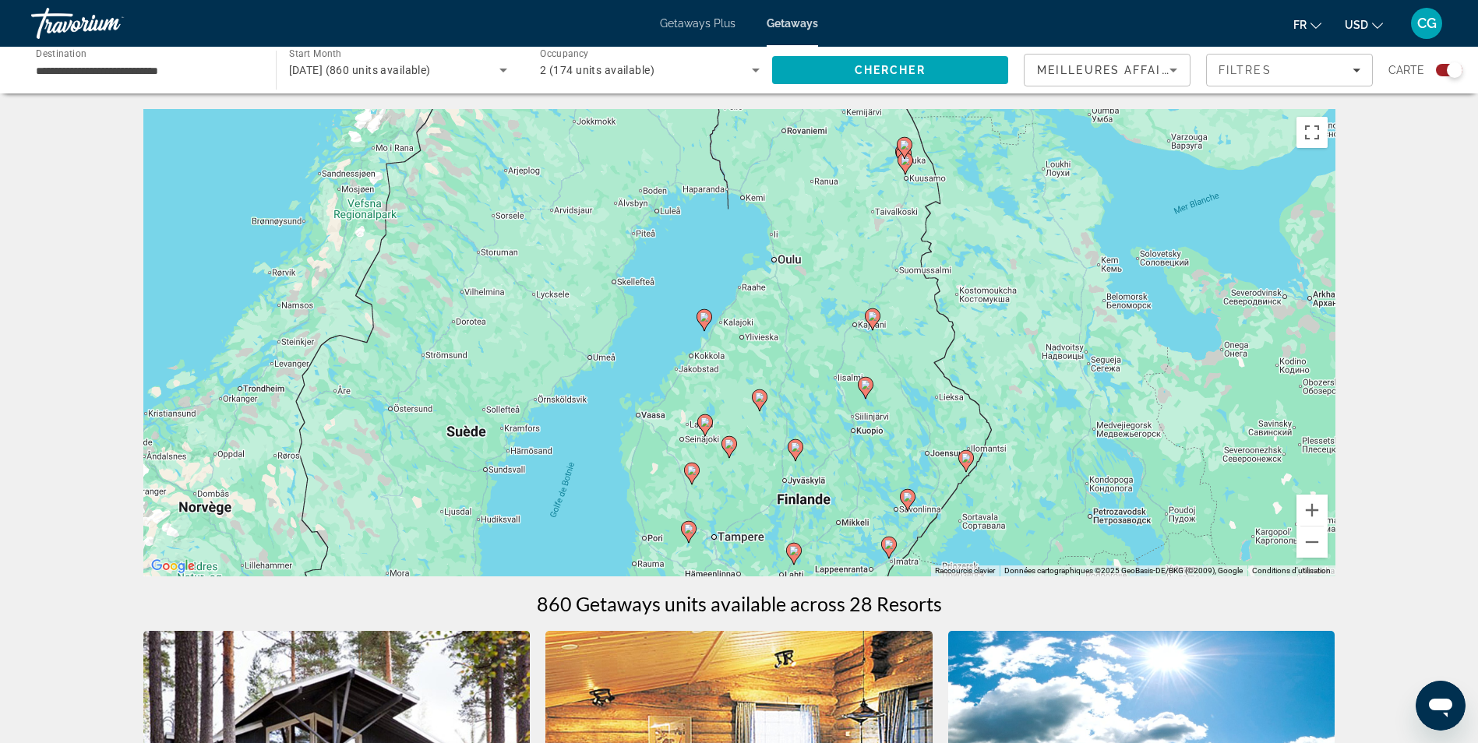
drag, startPoint x: 1081, startPoint y: 397, endPoint x: 1077, endPoint y: 372, distance: 24.5
click at [1077, 372] on div "Pour activer le glissement avec le clavier, appuyez sur Alt+Entrée. Une fois ce…" at bounding box center [739, 342] width 1192 height 467
click at [1310, 508] on button "Zoom avant" at bounding box center [1311, 510] width 31 height 31
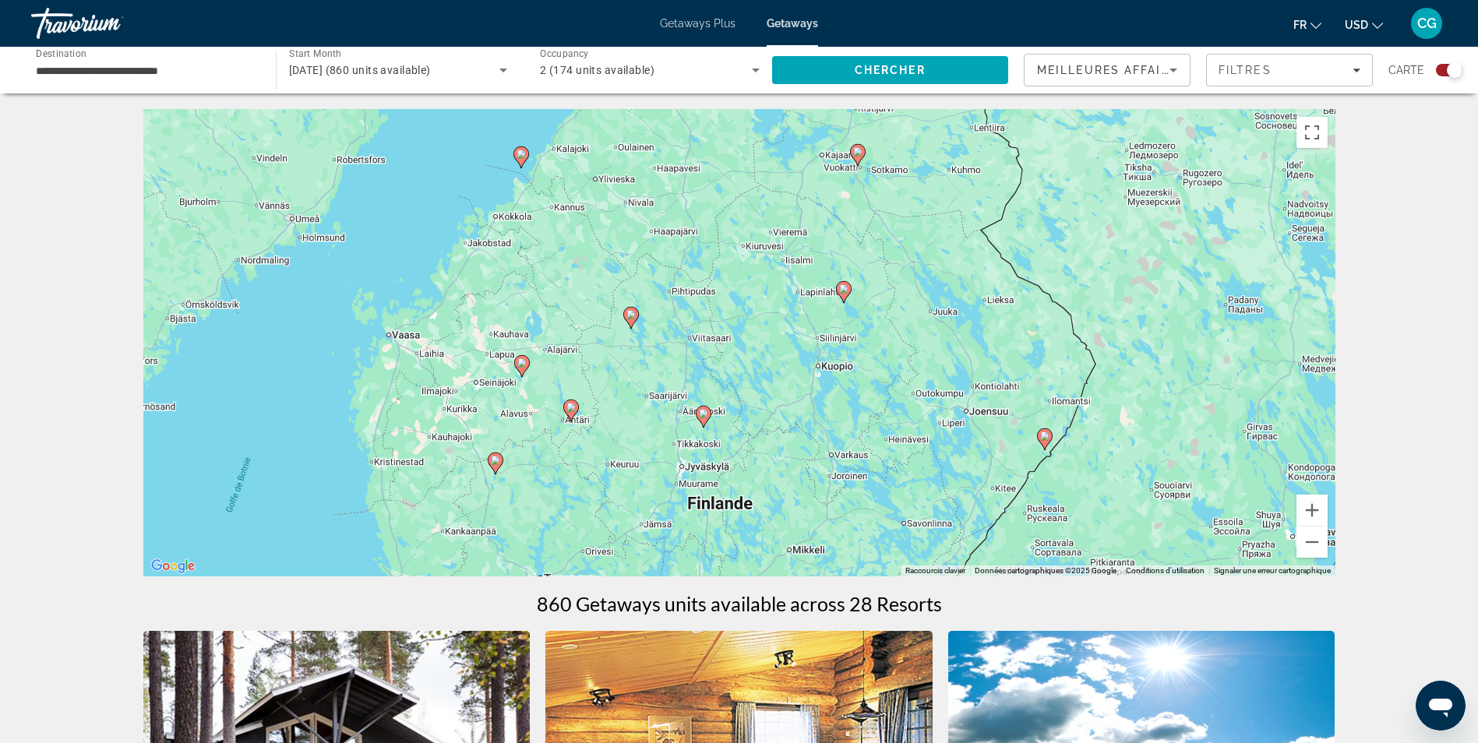
drag, startPoint x: 1113, startPoint y: 439, endPoint x: 973, endPoint y: 298, distance: 198.3
click at [973, 298] on div "Pour activer le glissement avec le clavier, appuyez sur Alt+Entrée. Une fois ce…" at bounding box center [739, 342] width 1192 height 467
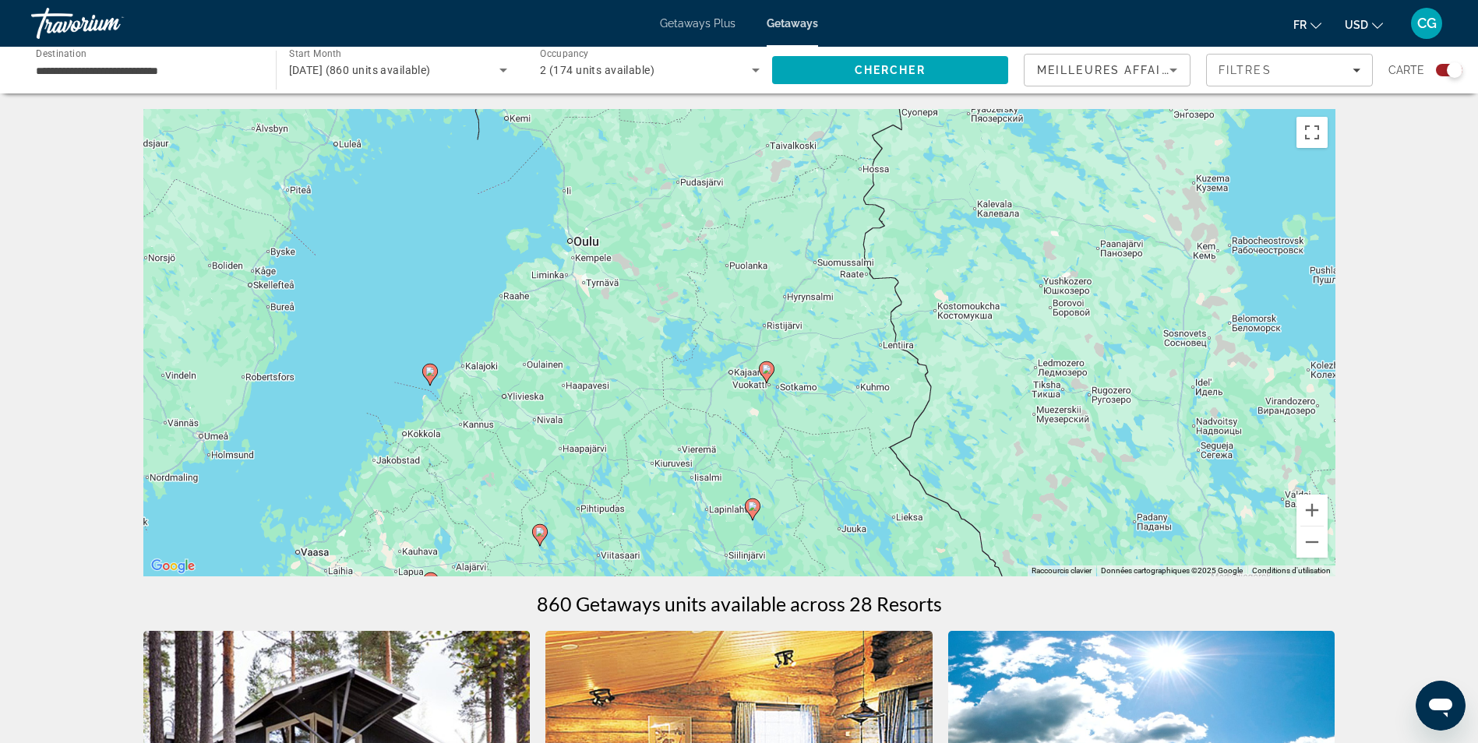
drag, startPoint x: 1044, startPoint y: 230, endPoint x: 951, endPoint y: 465, distance: 252.9
click at [951, 465] on div "Pour activer le glissement avec le clavier, appuyez sur Alt+Entrée. Une fois ce…" at bounding box center [739, 342] width 1192 height 467
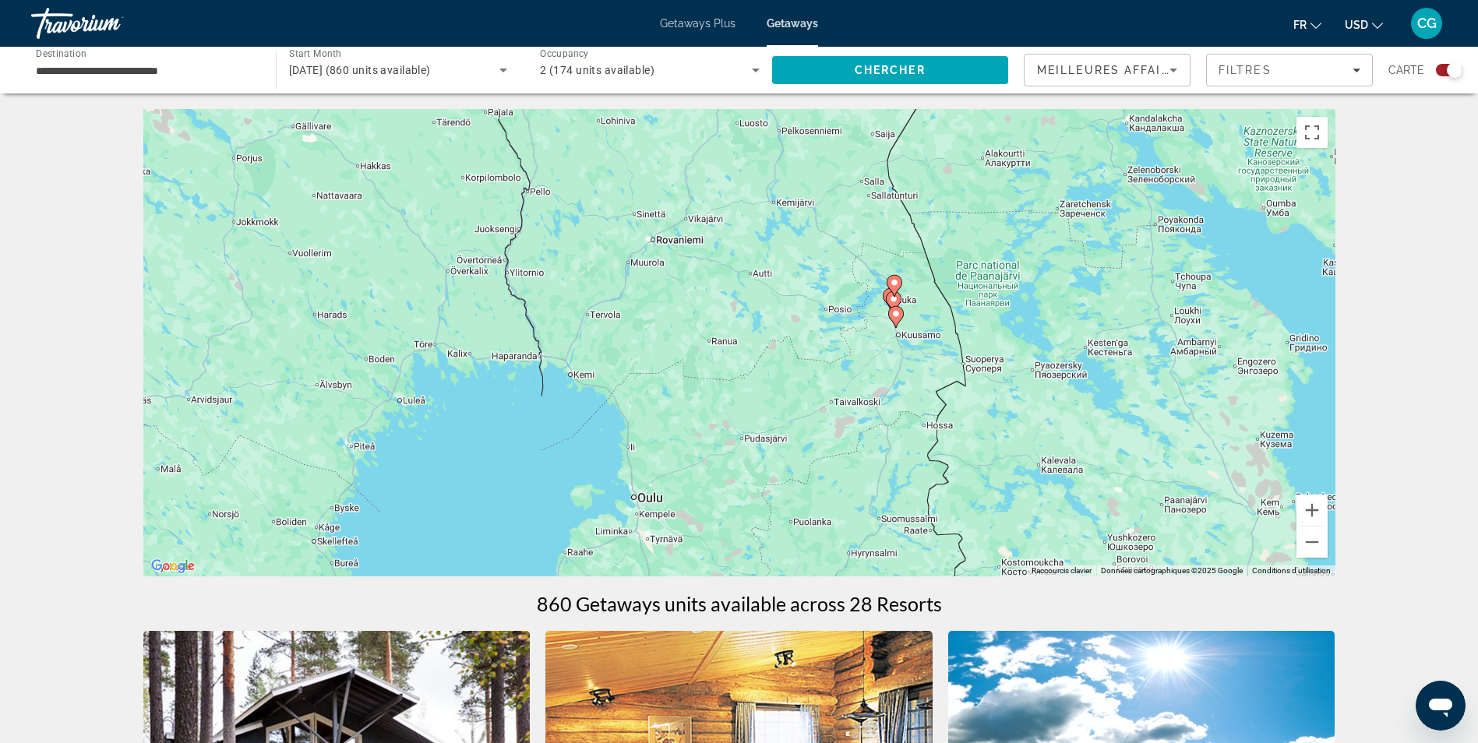
drag, startPoint x: 990, startPoint y: 442, endPoint x: 1032, endPoint y: 556, distance: 121.3
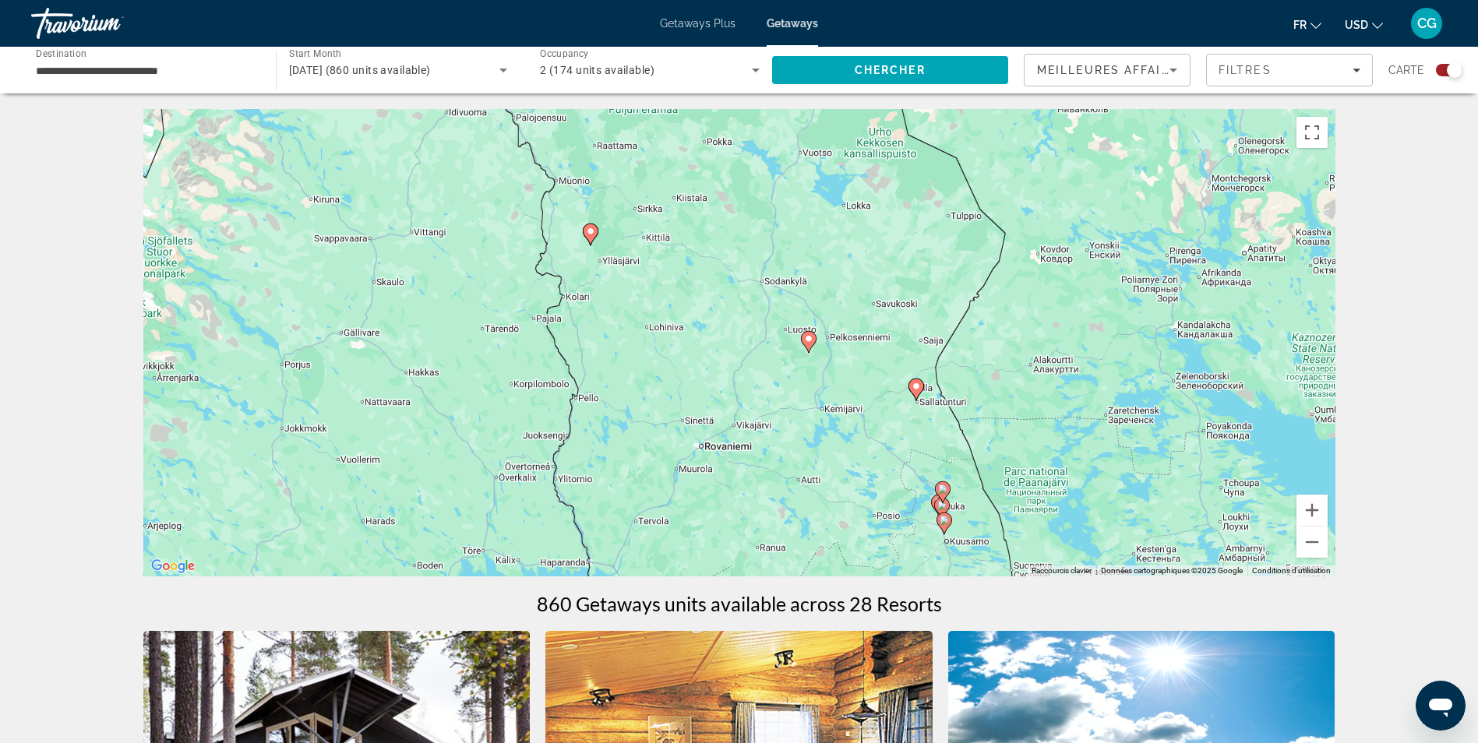
drag, startPoint x: 967, startPoint y: 423, endPoint x: 996, endPoint y: 554, distance: 134.0
click at [996, 554] on div "Pour activer le glissement avec le clavier, appuyez sur Alt+Entrée. Une fois ce…" at bounding box center [739, 342] width 1192 height 467
click at [1319, 512] on button "Zoom avant" at bounding box center [1311, 510] width 31 height 31
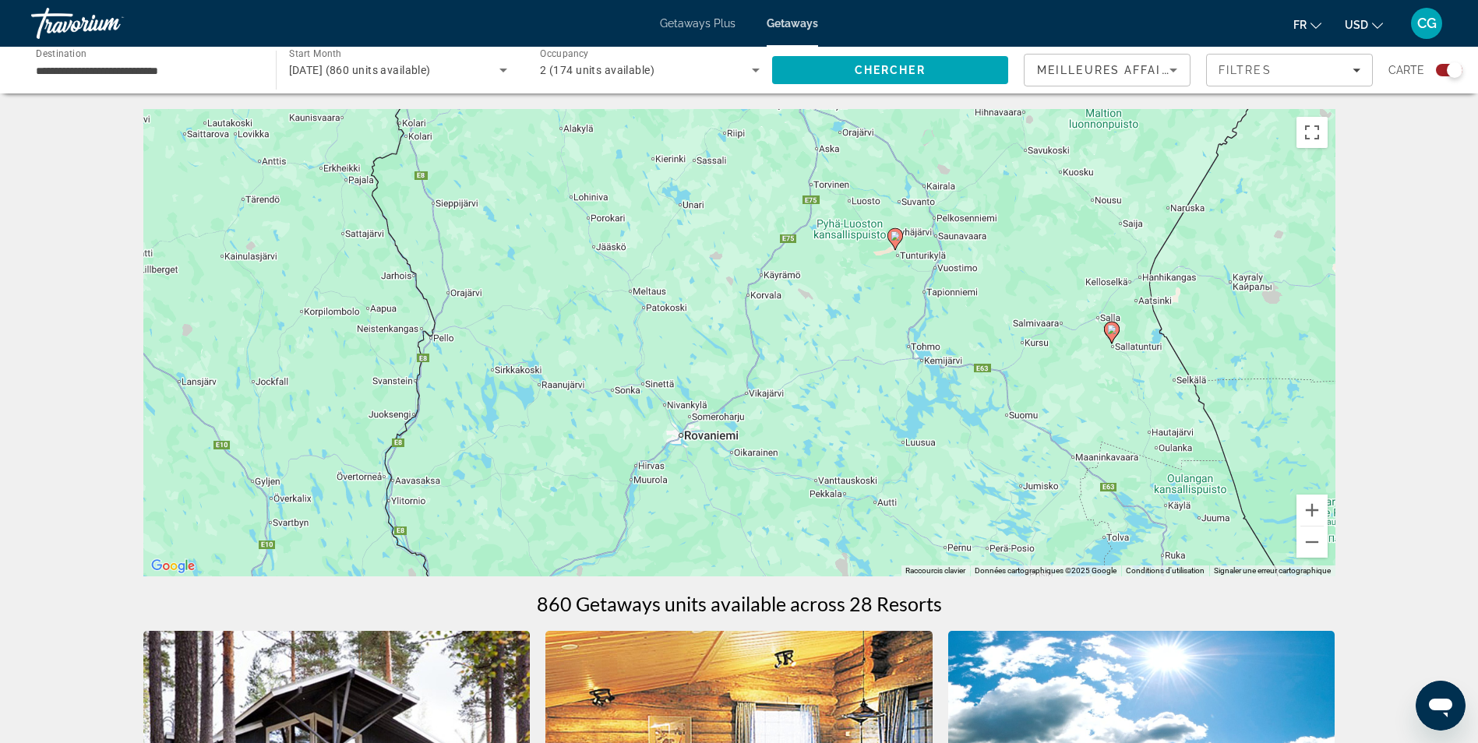
drag, startPoint x: 1021, startPoint y: 443, endPoint x: 1038, endPoint y: 319, distance: 125.8
click at [1038, 319] on div "Pour activer le glissement avec le clavier, appuyez sur Alt+Entrée. Une fois ce…" at bounding box center [739, 342] width 1192 height 467
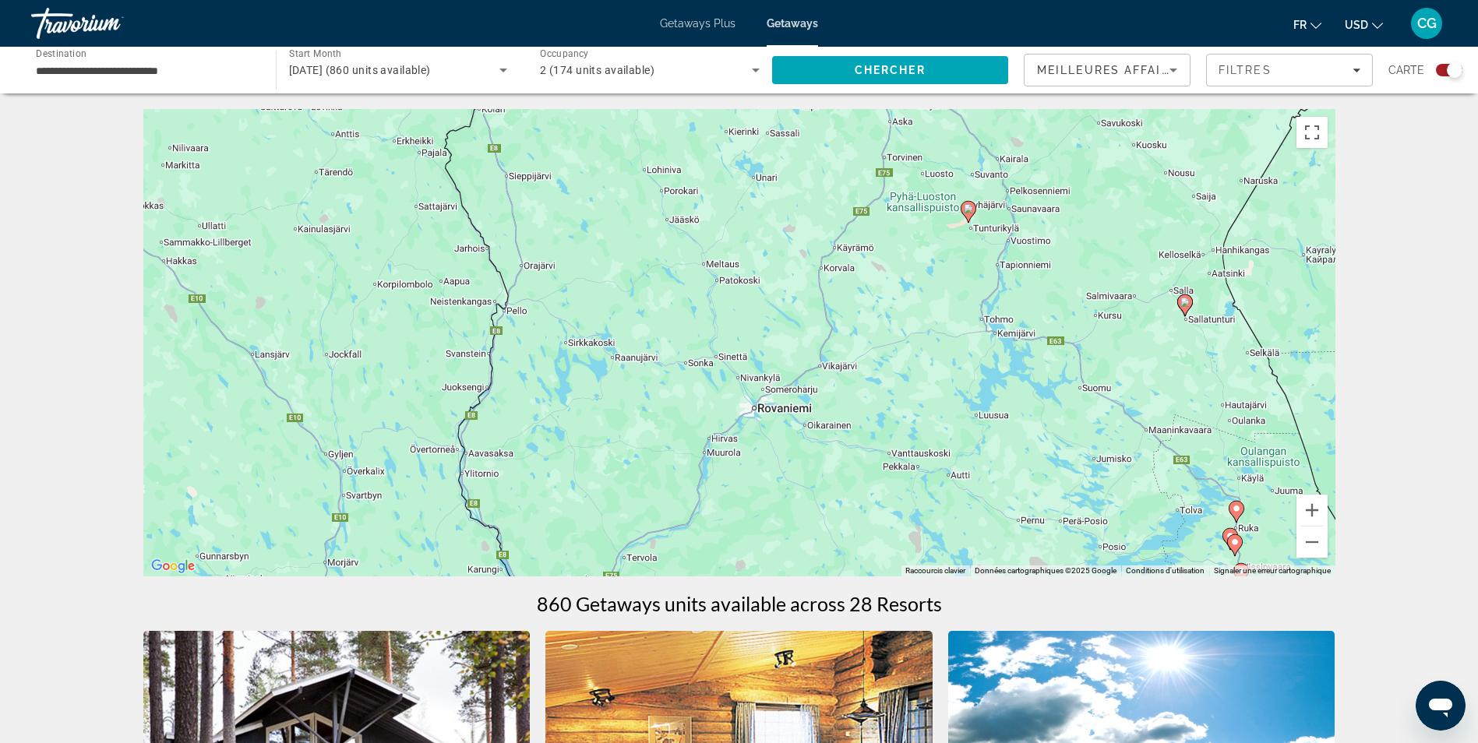
drag, startPoint x: 963, startPoint y: 386, endPoint x: 1105, endPoint y: 396, distance: 142.1
click at [984, 368] on div "Pour activer le glissement avec le clavier, appuyez sur Alt+Entrée. Une fois ce…" at bounding box center [739, 342] width 1192 height 467
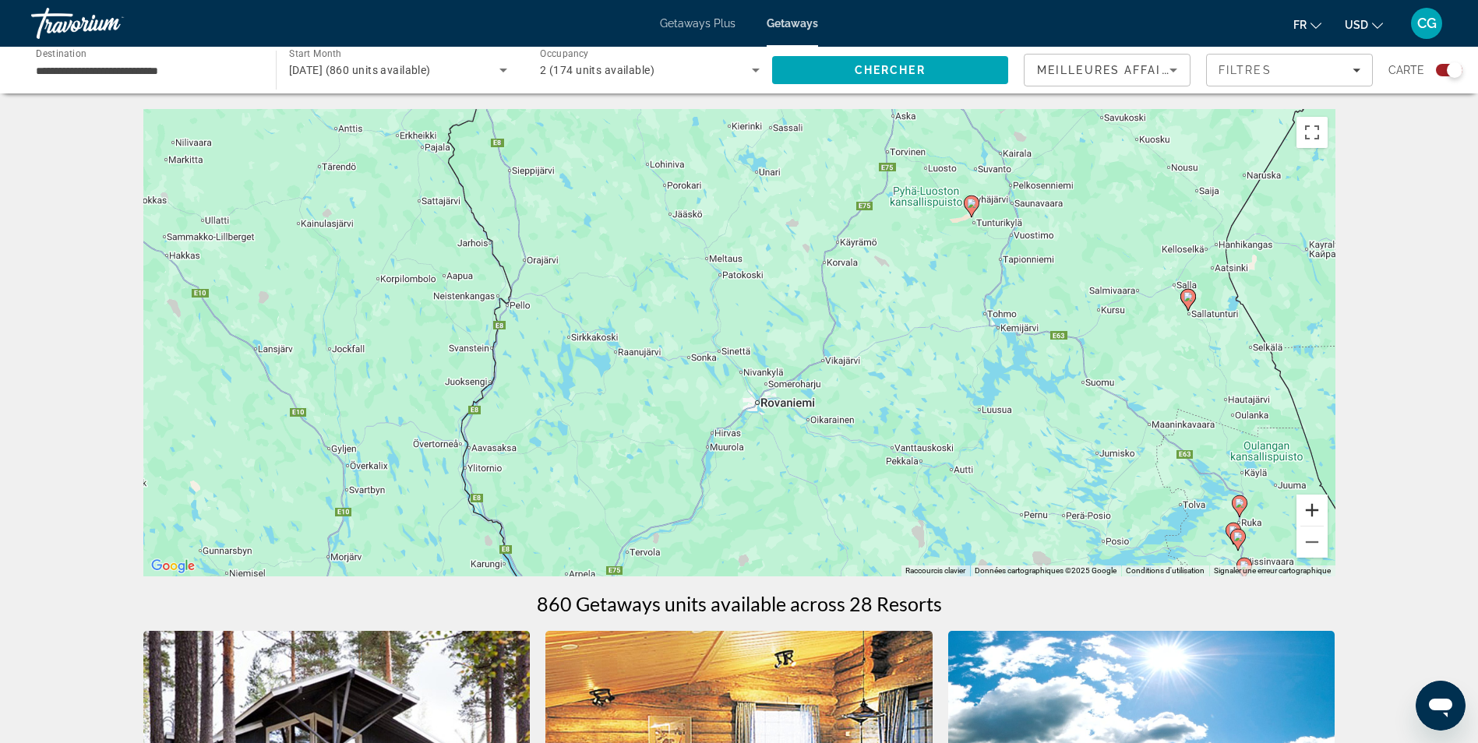
click at [1313, 510] on button "Zoom avant" at bounding box center [1311, 510] width 31 height 31
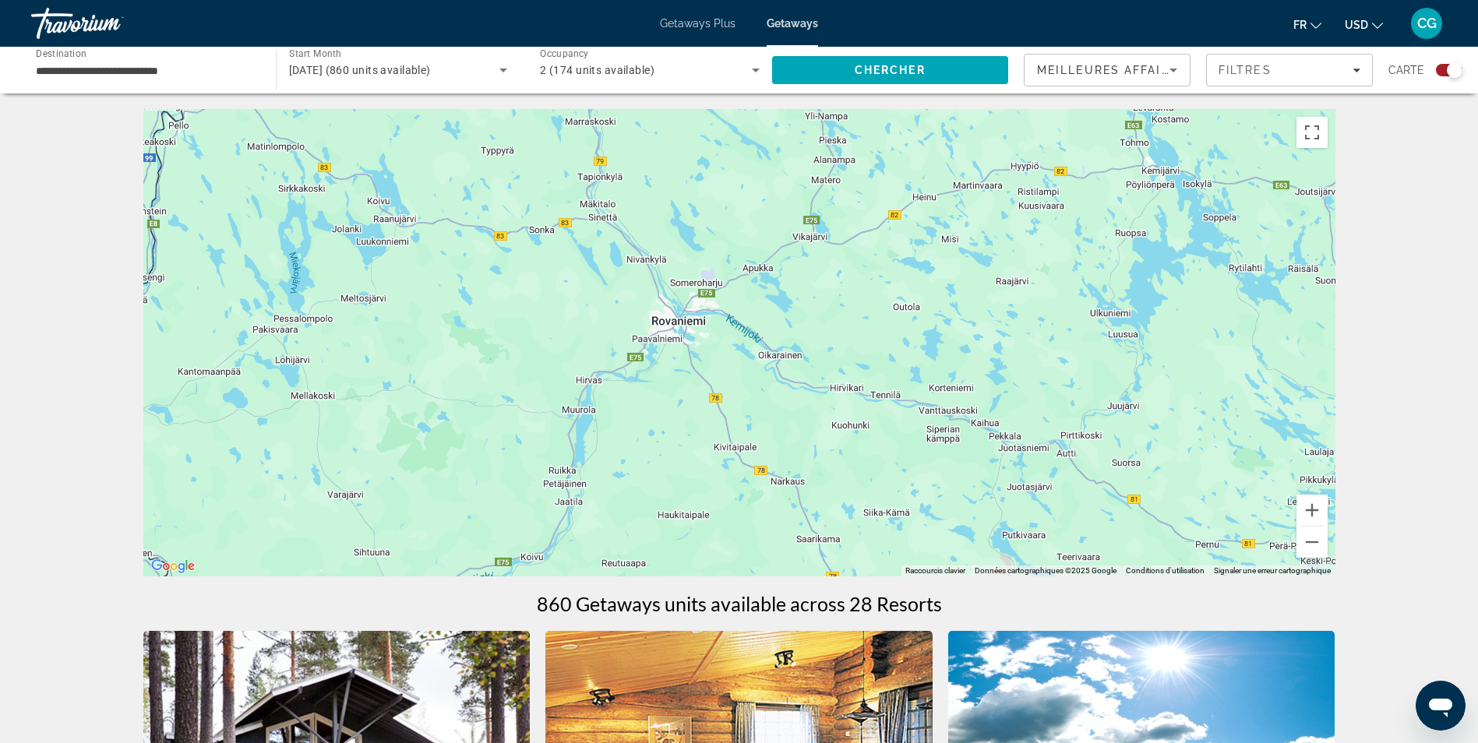
drag, startPoint x: 1154, startPoint y: 444, endPoint x: 1057, endPoint y: 299, distance: 174.1
click at [1057, 299] on div "Pour activer le glissement avec le clavier, appuyez sur Alt+Entrée. Une fois ce…" at bounding box center [739, 342] width 1192 height 467
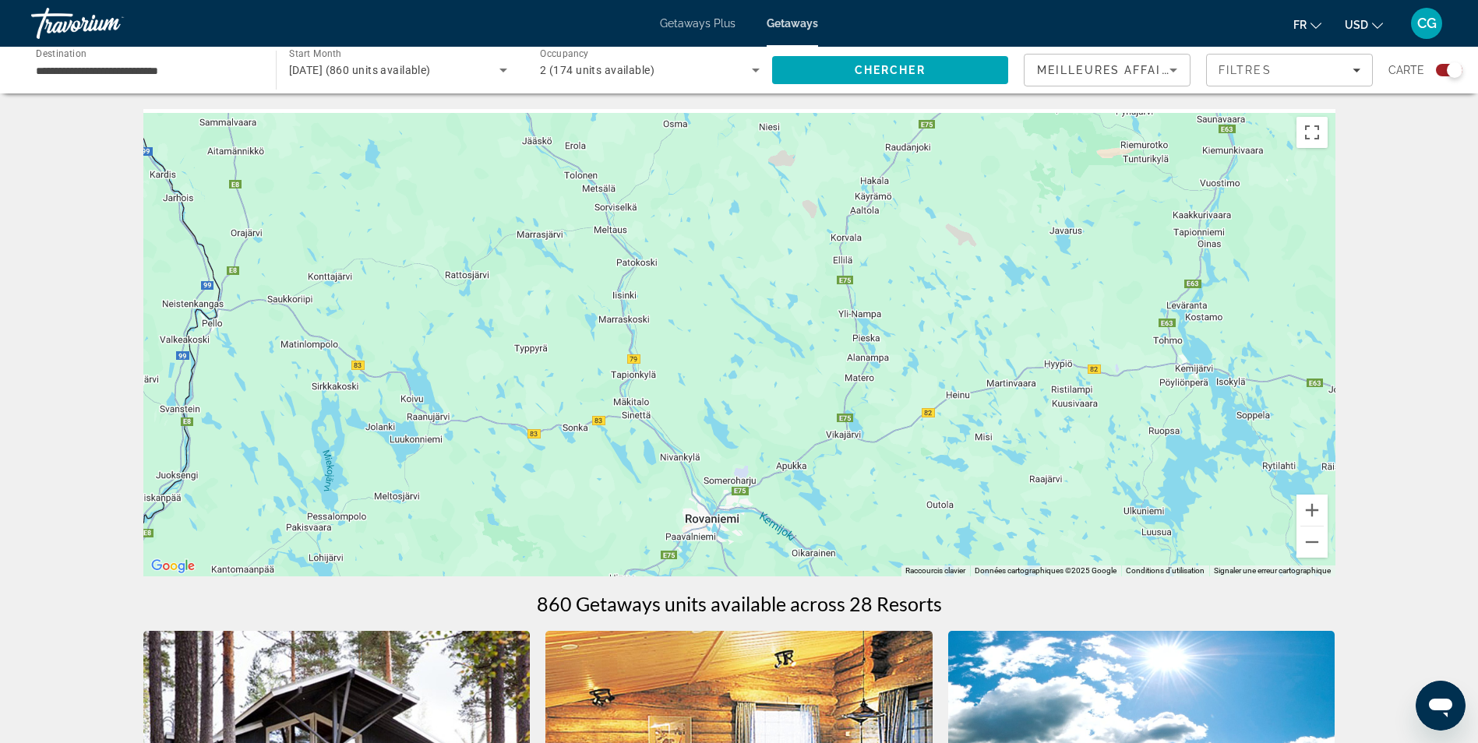
drag, startPoint x: 1040, startPoint y: 324, endPoint x: 1074, endPoint y: 516, distance: 194.7
click at [1074, 516] on div "Pour activer le glissement avec le clavier, appuyez sur Alt+Entrée. Une fois ce…" at bounding box center [739, 342] width 1192 height 467
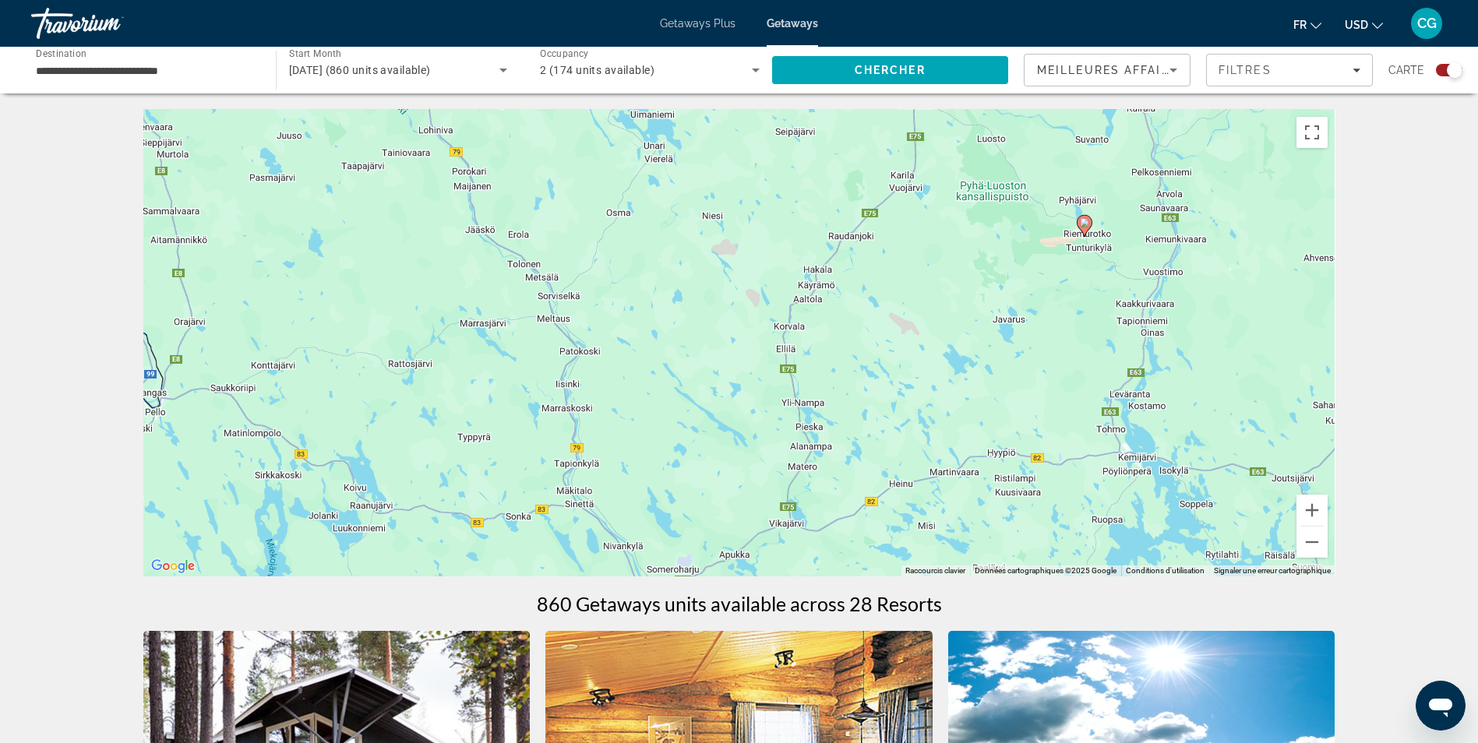
drag, startPoint x: 1027, startPoint y: 293, endPoint x: 969, endPoint y: 383, distance: 107.2
click at [969, 383] on div "Pour activer le glissement avec le clavier, appuyez sur Alt+Entrée. Une fois ce…" at bounding box center [739, 342] width 1192 height 467
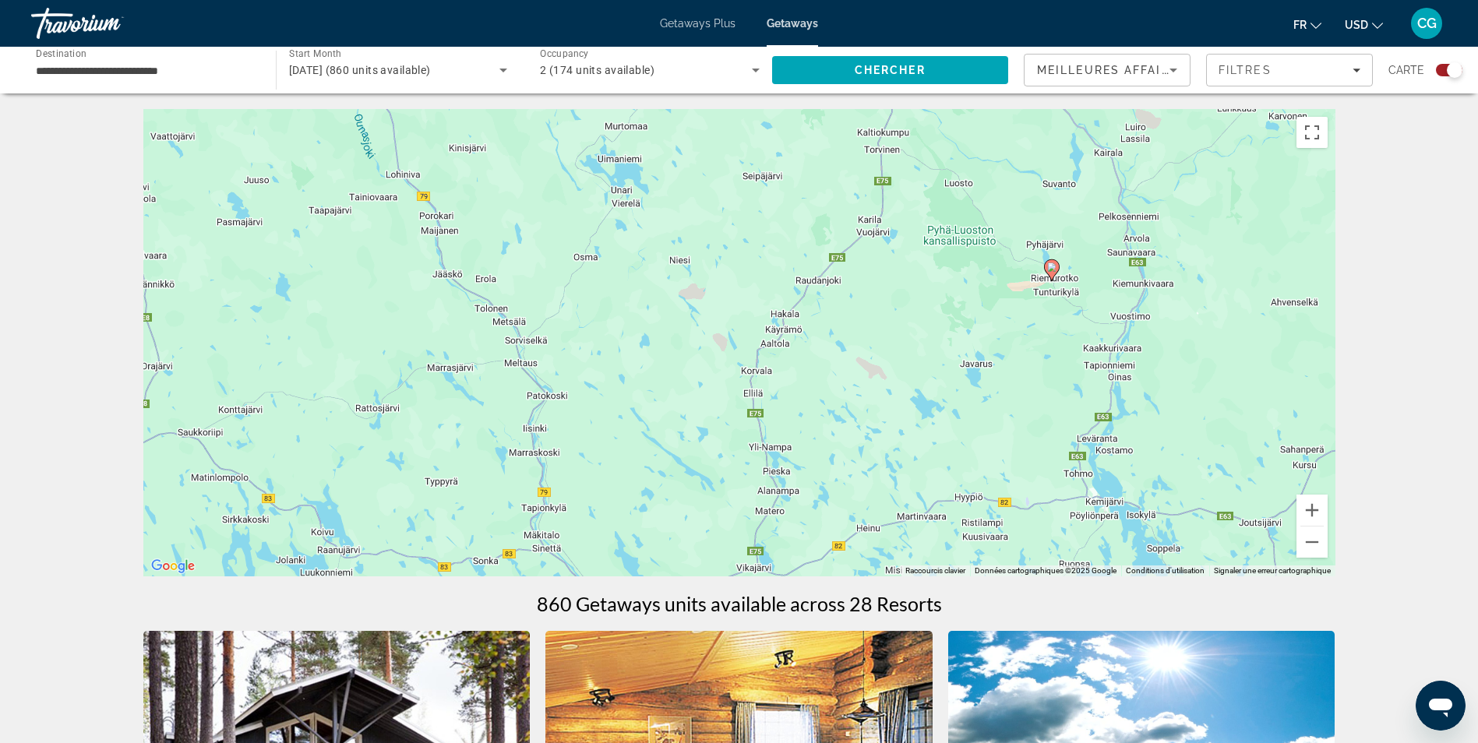
click at [1052, 266] on image "Main content" at bounding box center [1051, 267] width 9 height 9
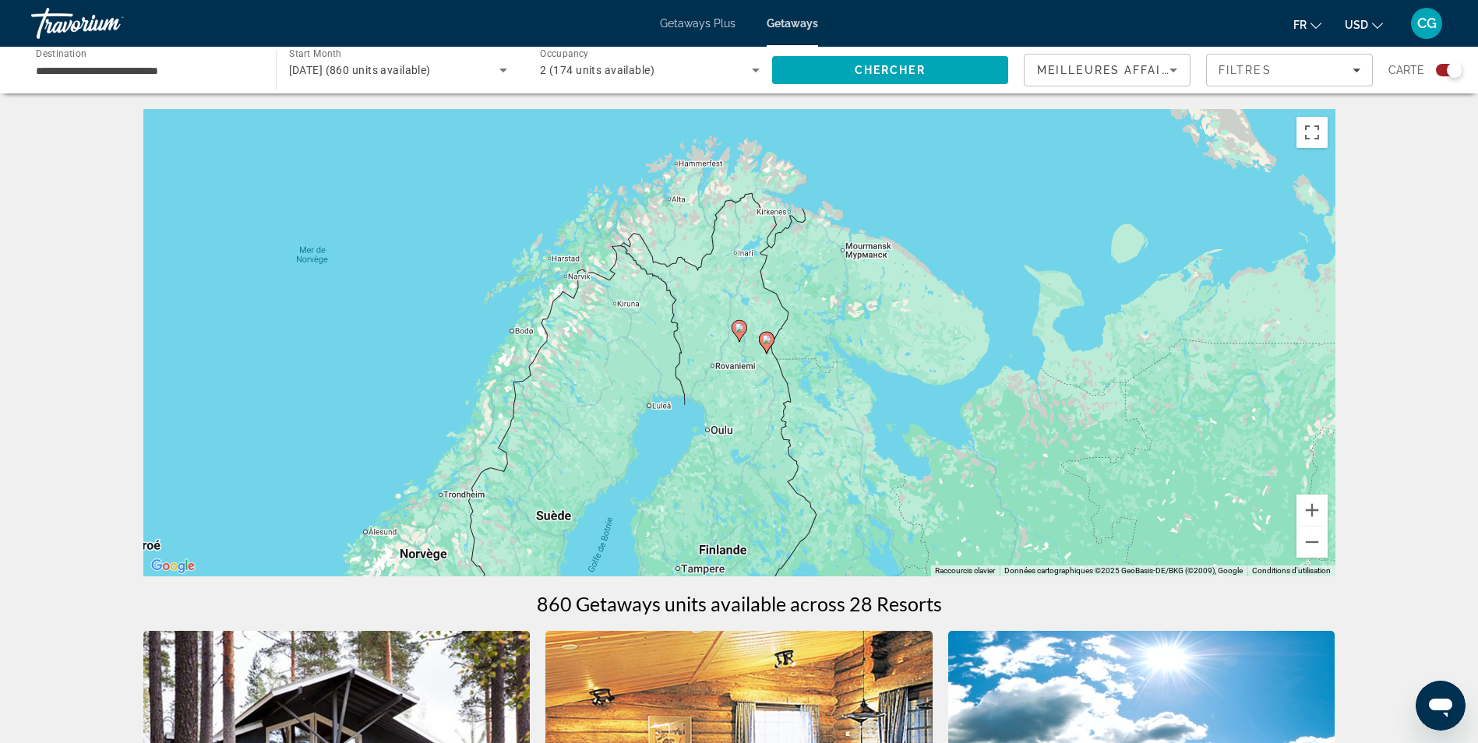
click at [736, 330] on image "Main content" at bounding box center [739, 327] width 9 height 9
type input "**********"
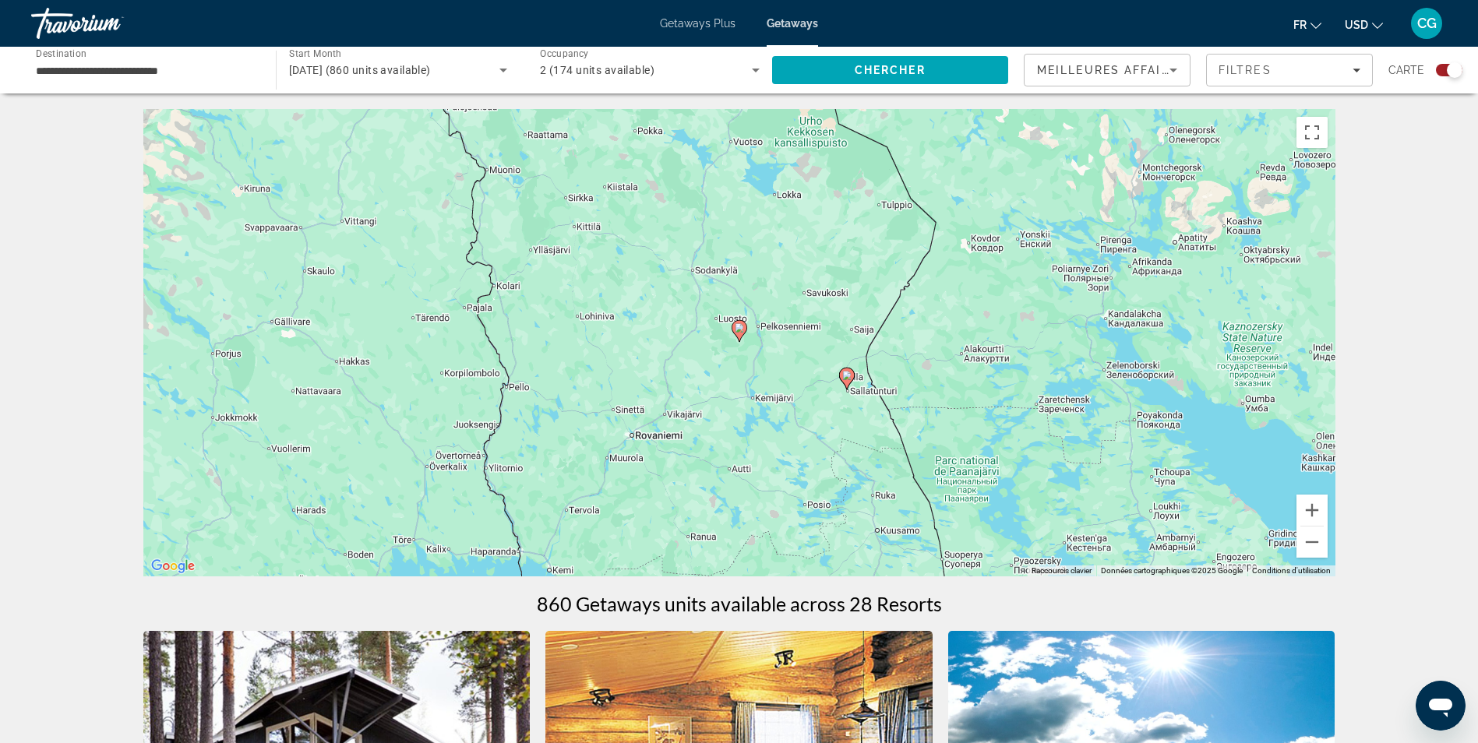
click at [739, 330] on image "Main content" at bounding box center [739, 327] width 9 height 9
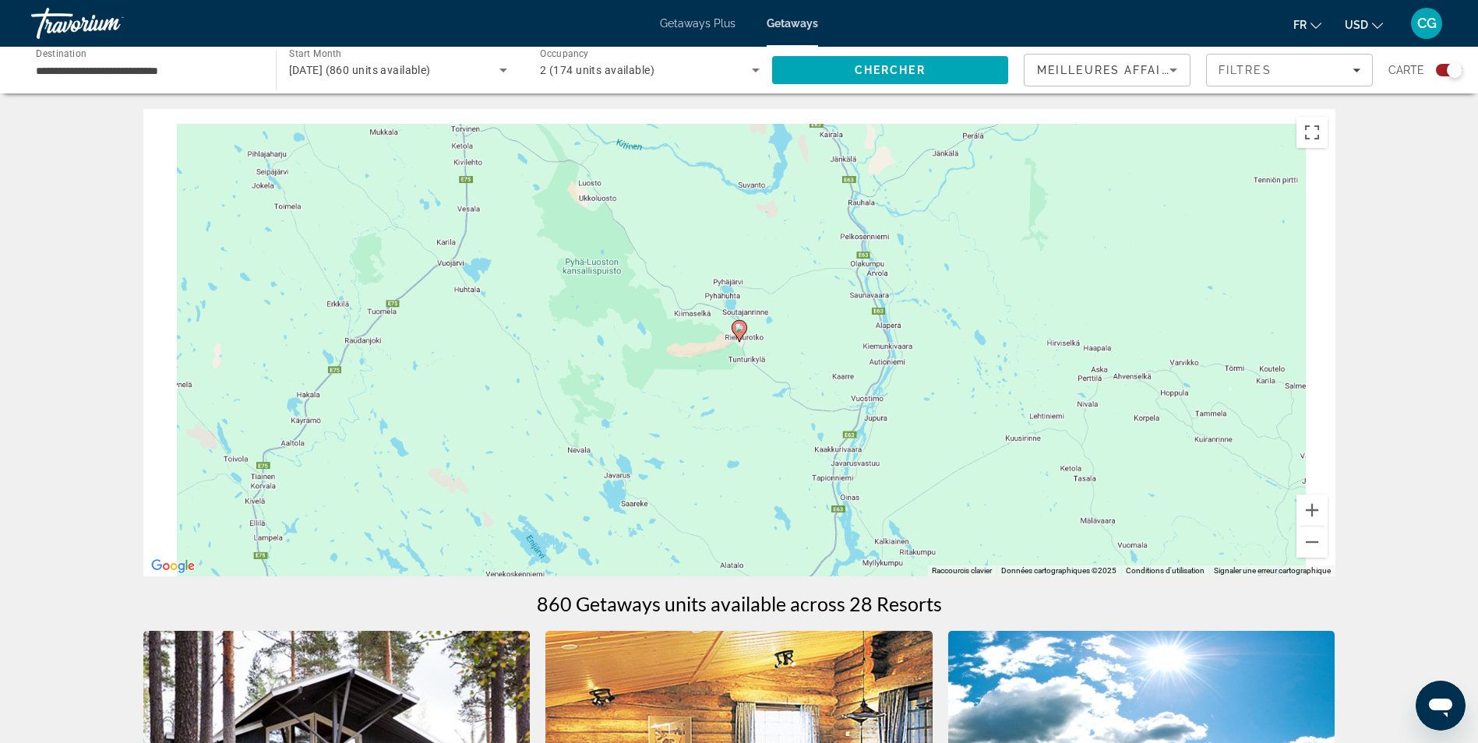
click at [739, 330] on image "Main content" at bounding box center [739, 327] width 9 height 9
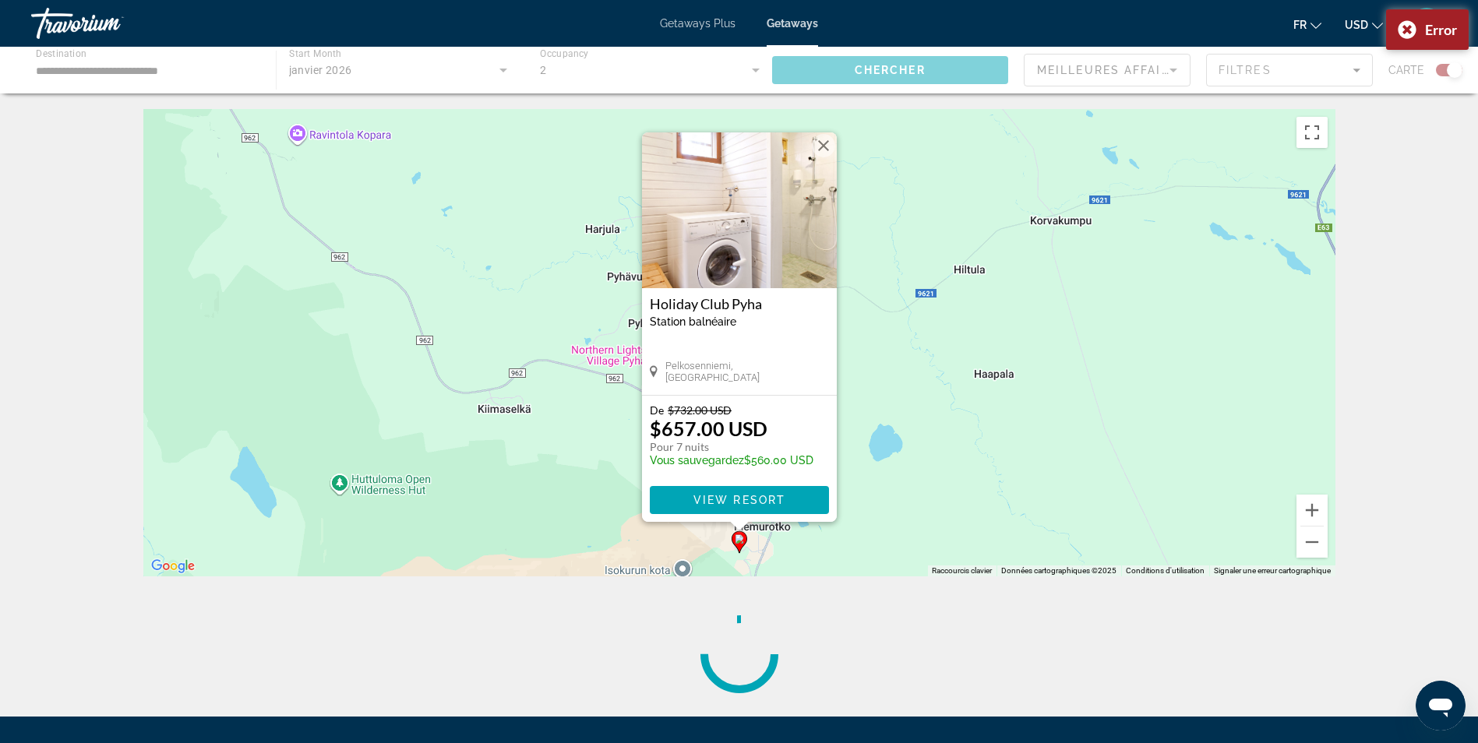
click at [740, 300] on div "**********" at bounding box center [739, 371] width 1478 height 743
